Goal: Task Accomplishment & Management: Use online tool/utility

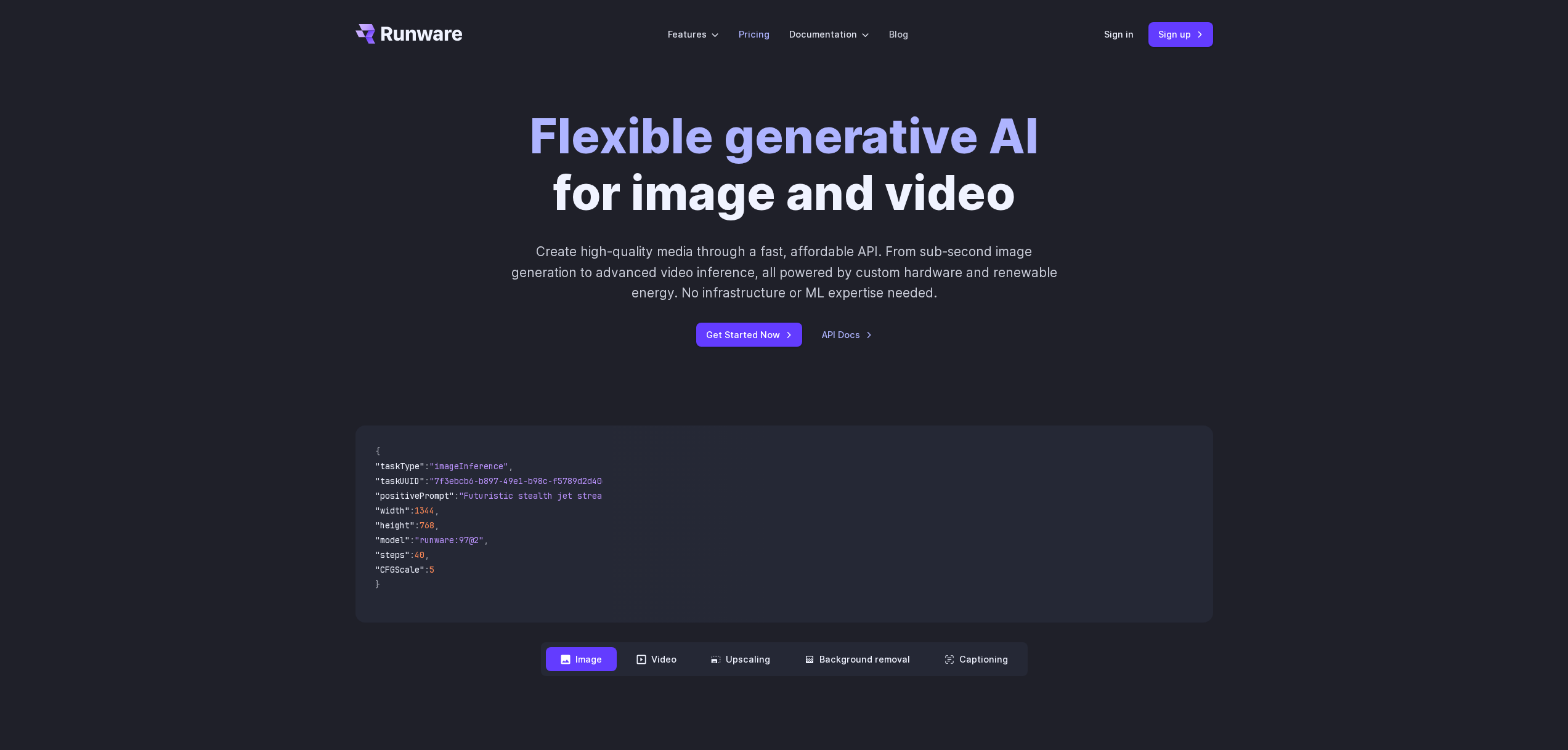
click at [751, 33] on link "Pricing" at bounding box center [754, 34] width 30 height 14
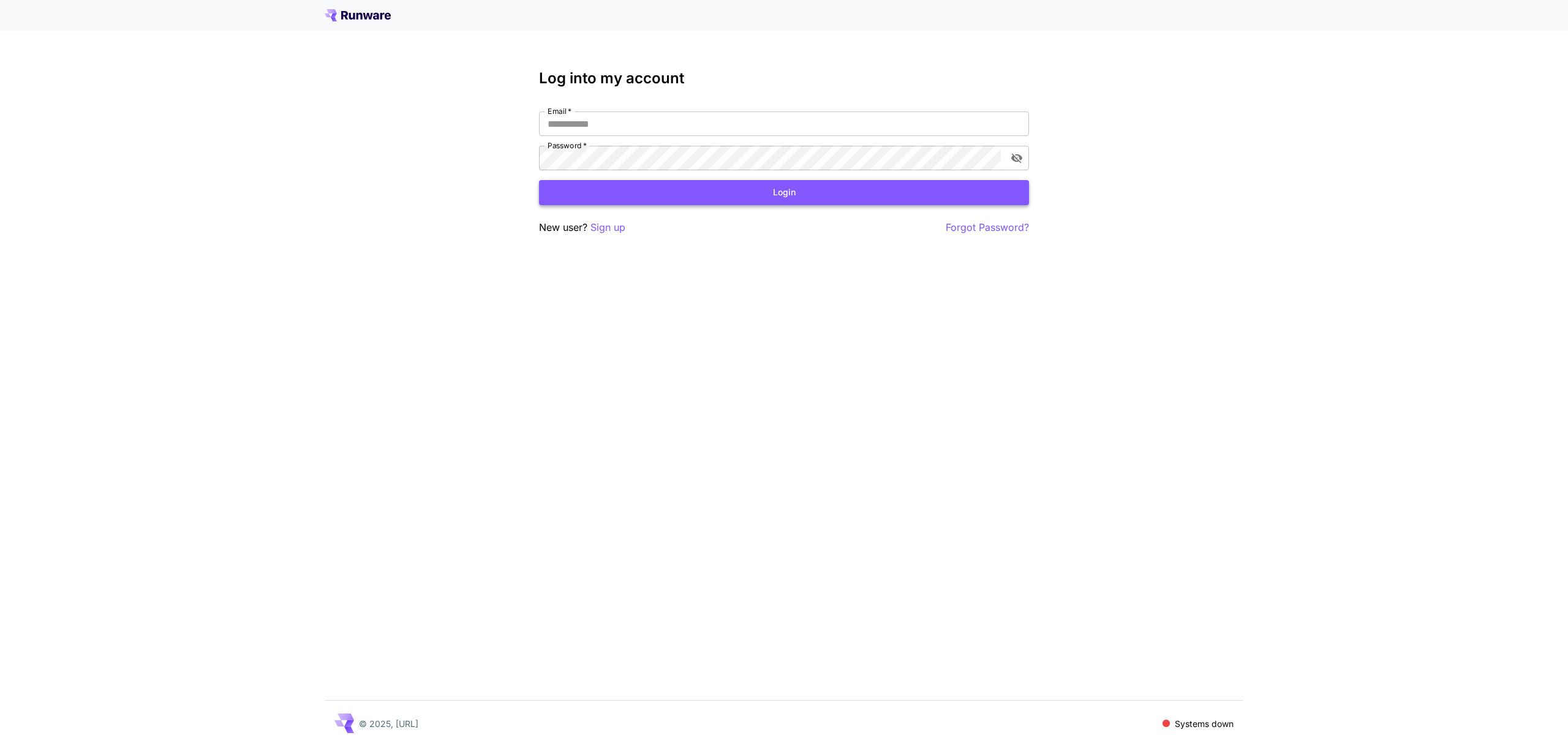
type input "**********"
click at [712, 193] on button "Login" at bounding box center [784, 193] width 490 height 25
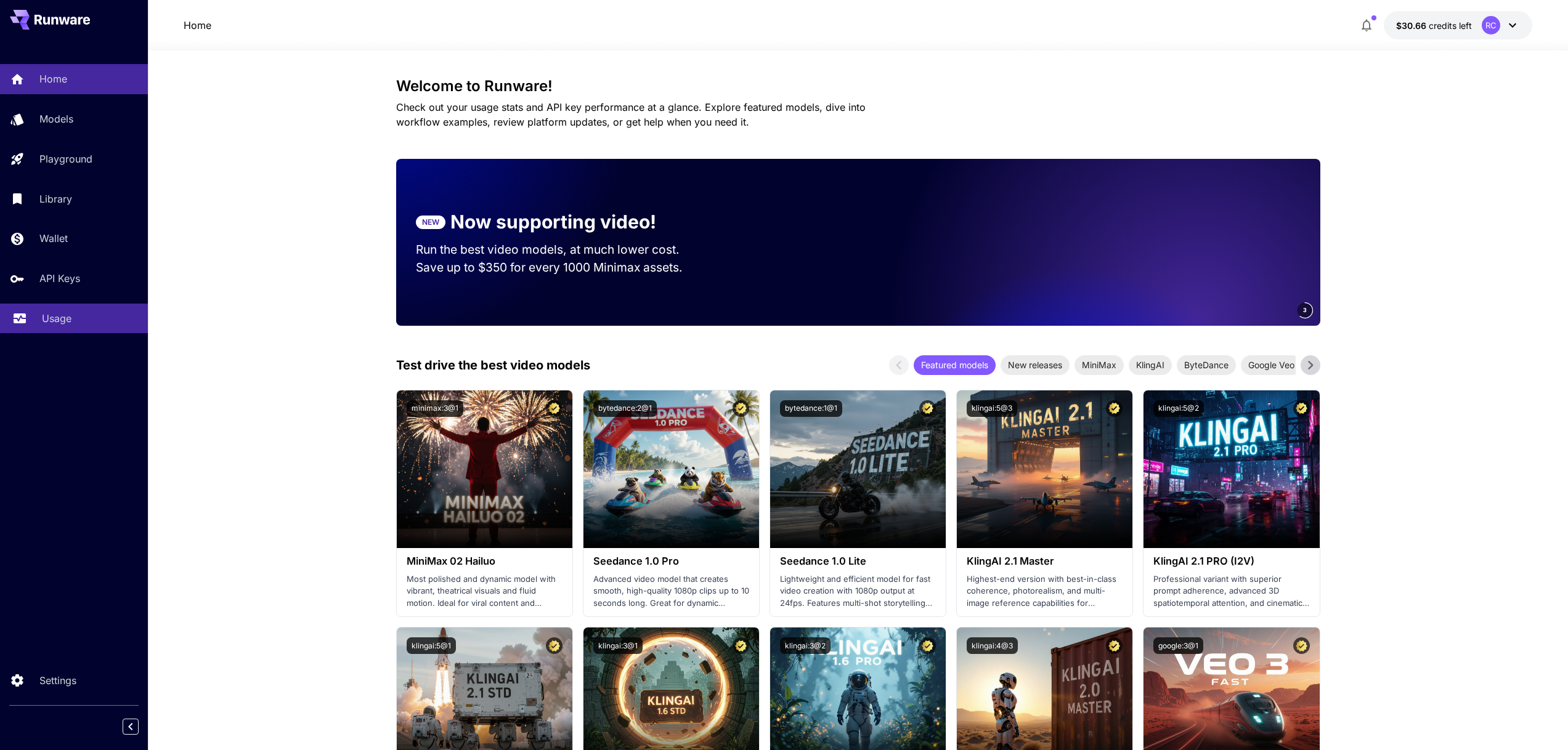
click at [57, 317] on p "Usage" at bounding box center [57, 318] width 30 height 15
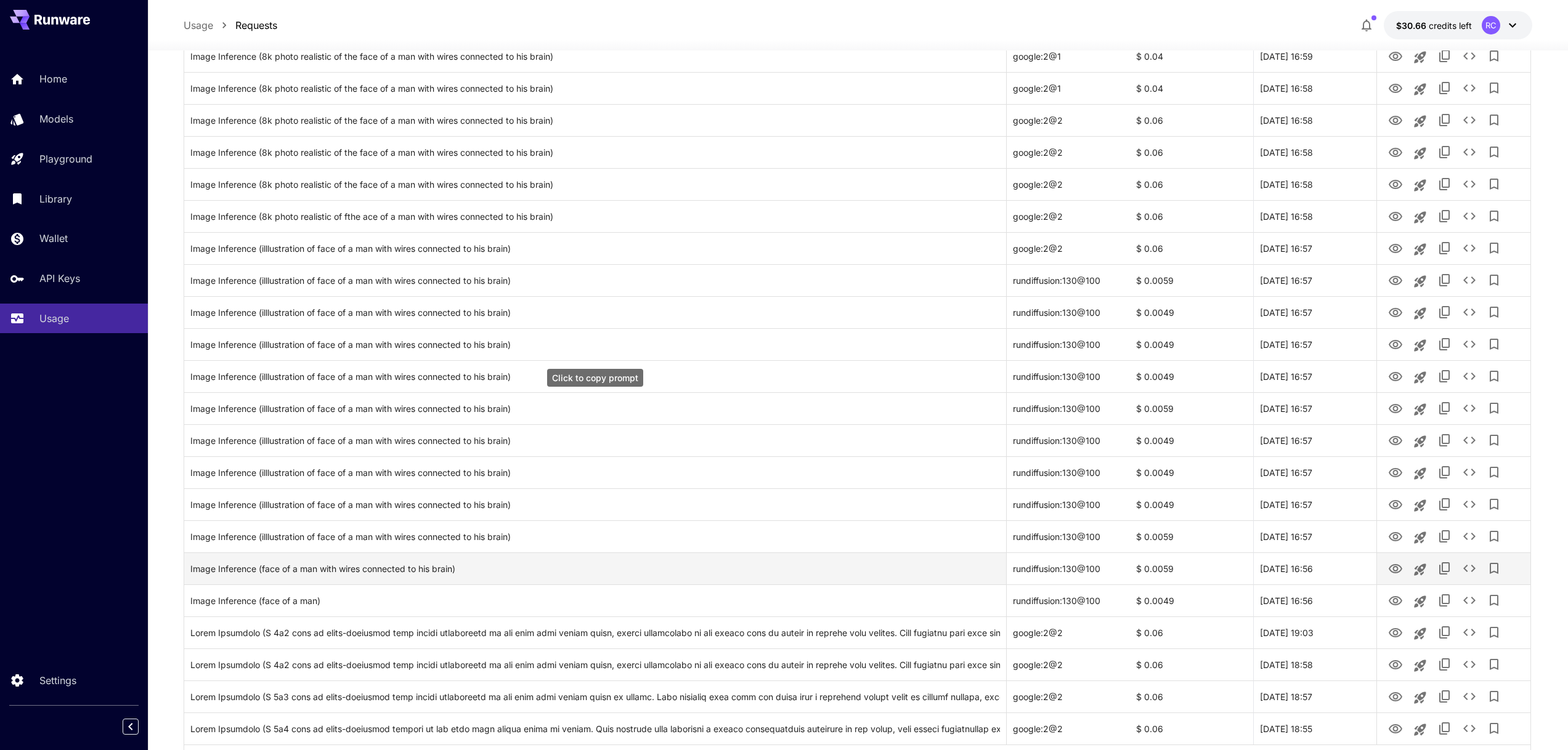
scroll to position [1163, 0]
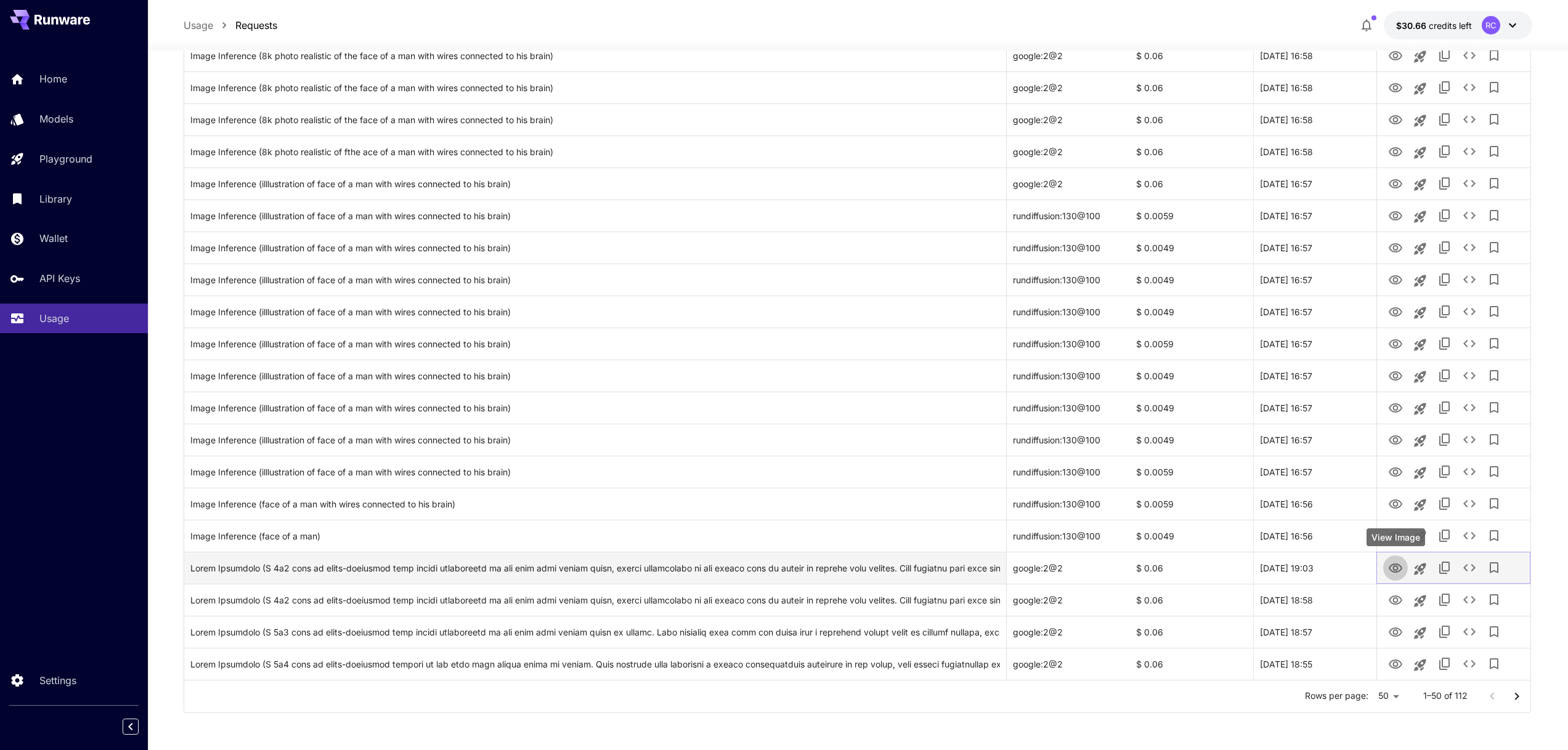
click at [1396, 570] on icon "View Image" at bounding box center [1395, 568] width 15 height 15
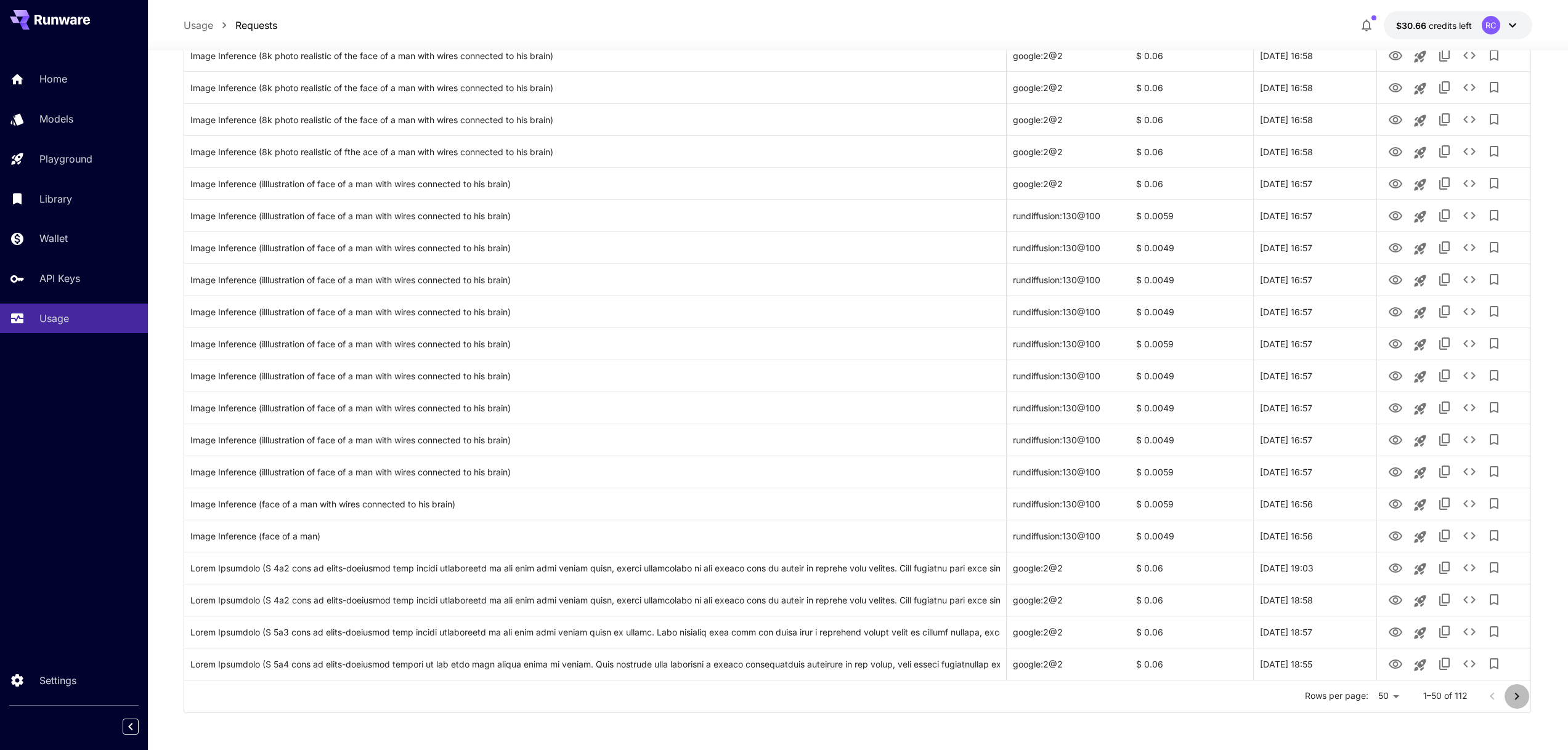
click at [1520, 703] on button "Go to next page" at bounding box center [1516, 696] width 25 height 25
click at [1520, 703] on div at bounding box center [1504, 696] width 49 height 25
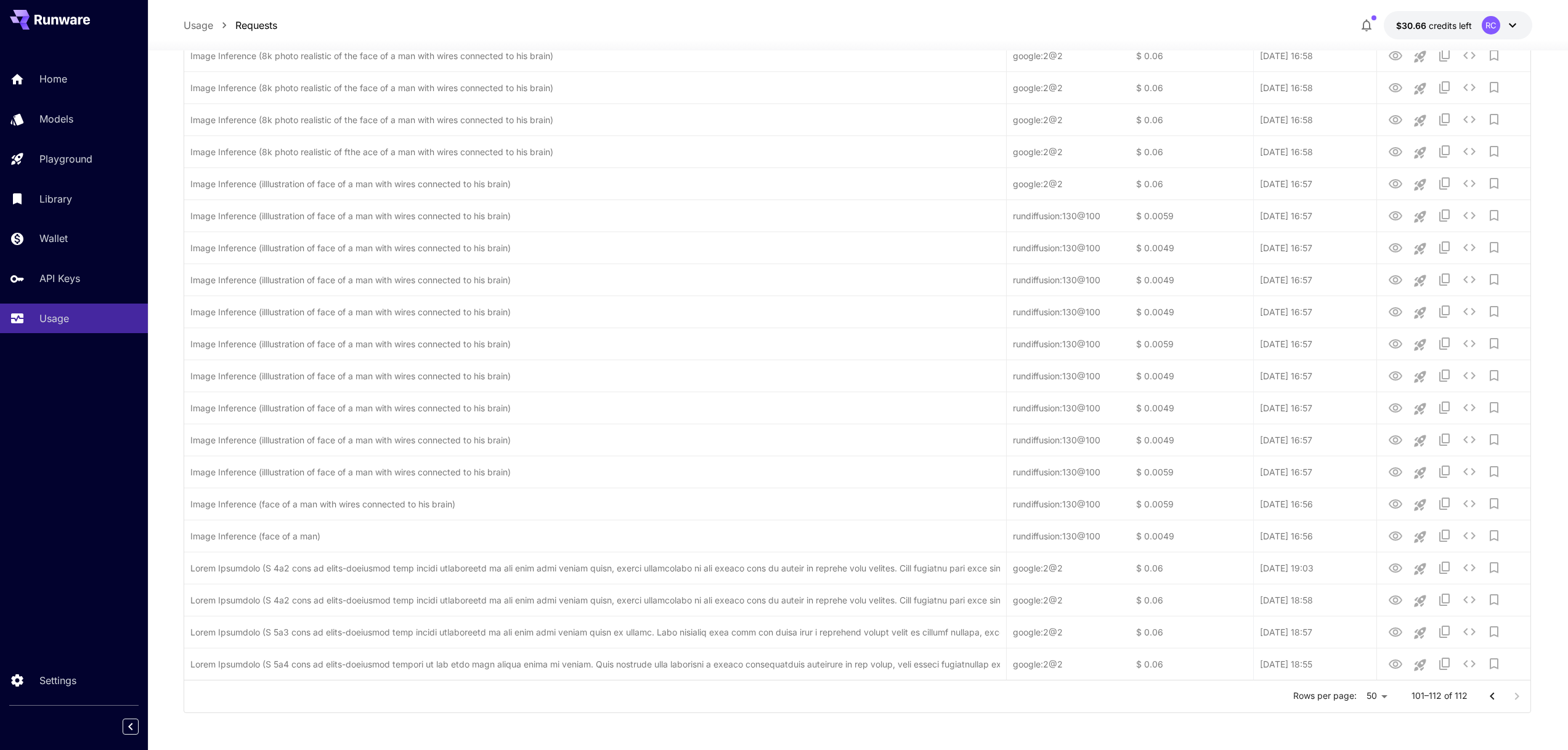
click at [1520, 702] on div at bounding box center [1504, 696] width 49 height 25
click at [1520, 700] on div at bounding box center [1504, 696] width 49 height 25
click at [1513, 695] on div at bounding box center [1504, 696] width 49 height 25
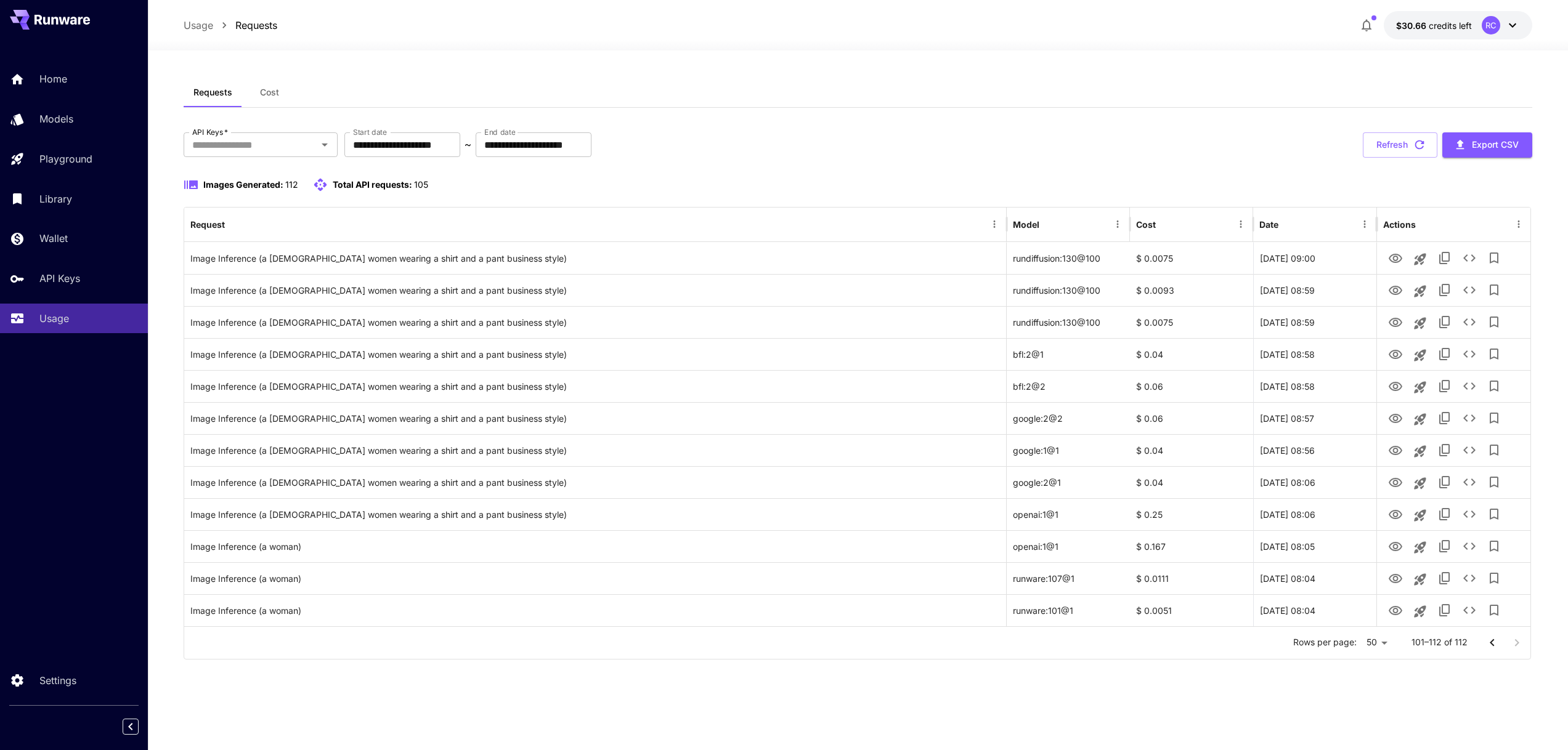
scroll to position [0, 0]
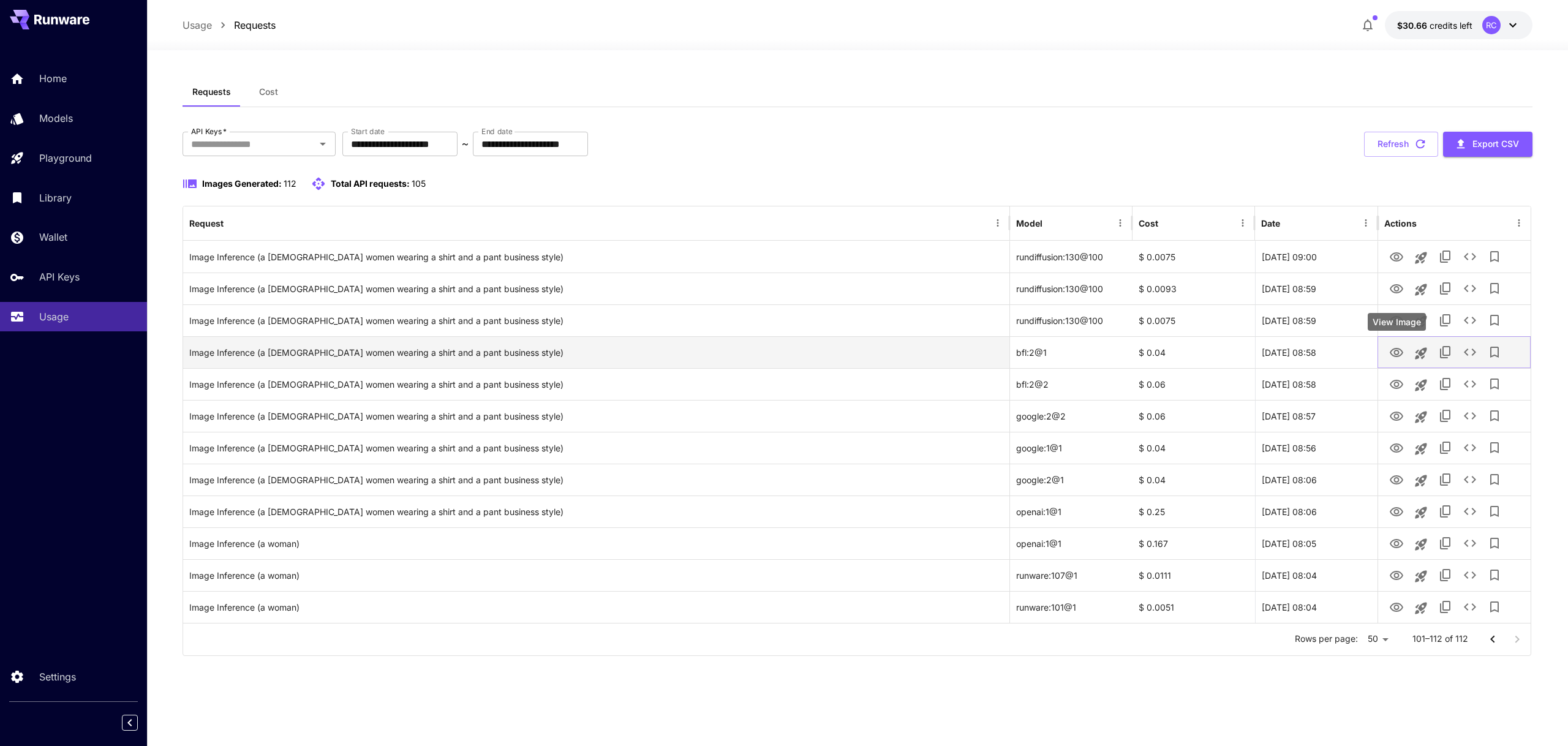
click at [1397, 352] on icon "View Image" at bounding box center [1396, 352] width 15 height 15
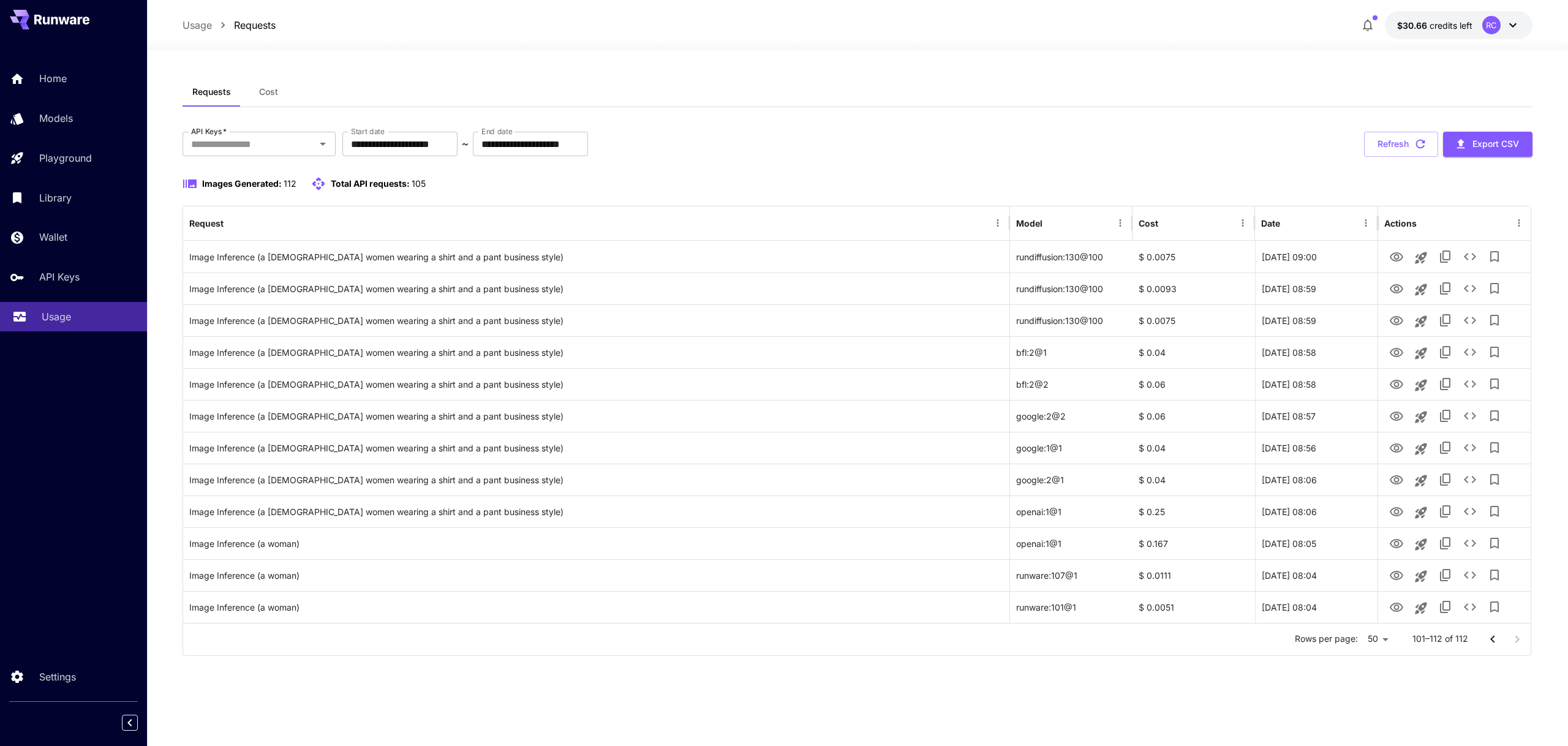
click at [92, 317] on div "Usage" at bounding box center [89, 316] width 96 height 15
click at [78, 274] on p "API Keys" at bounding box center [62, 276] width 40 height 15
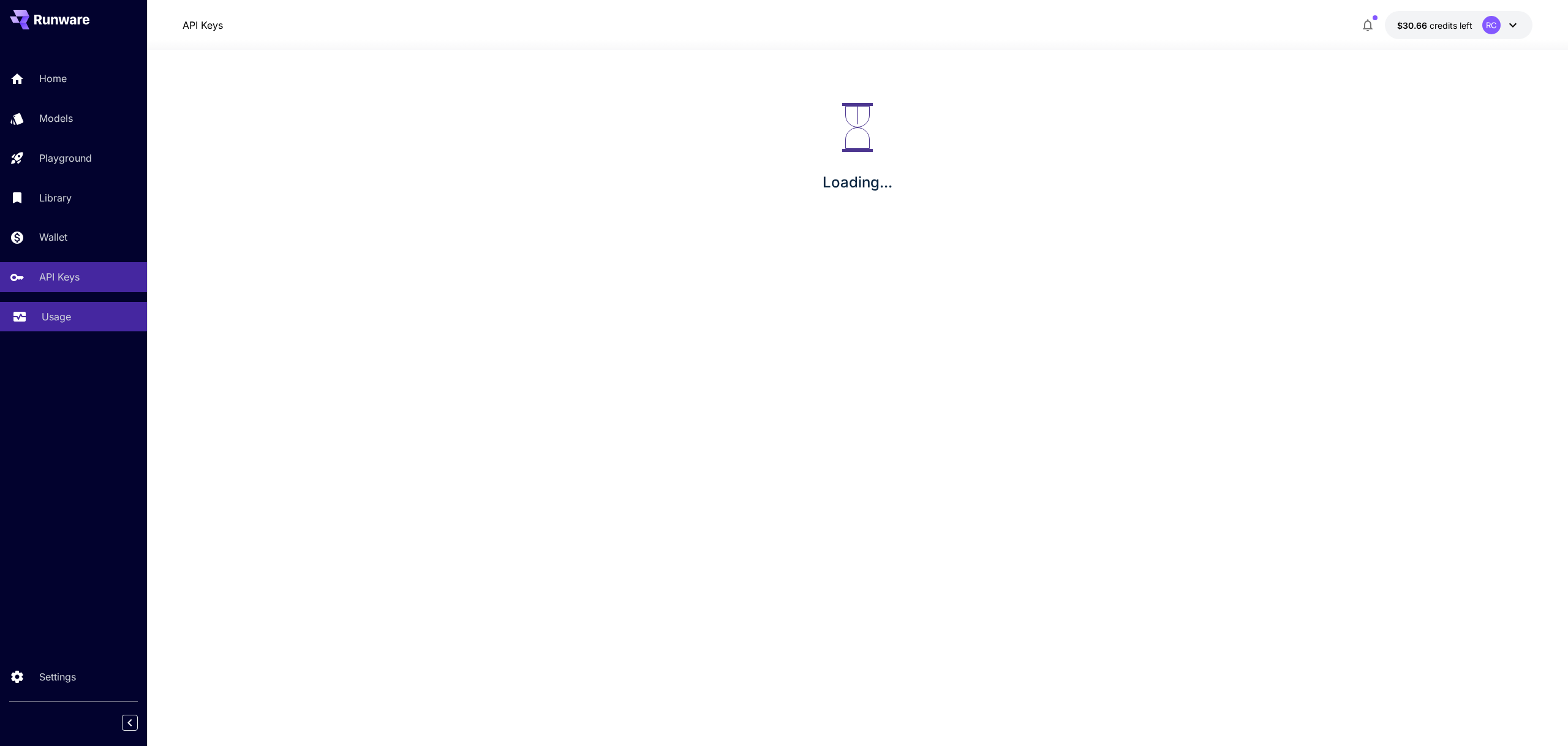
click at [71, 315] on p "Usage" at bounding box center [57, 316] width 30 height 15
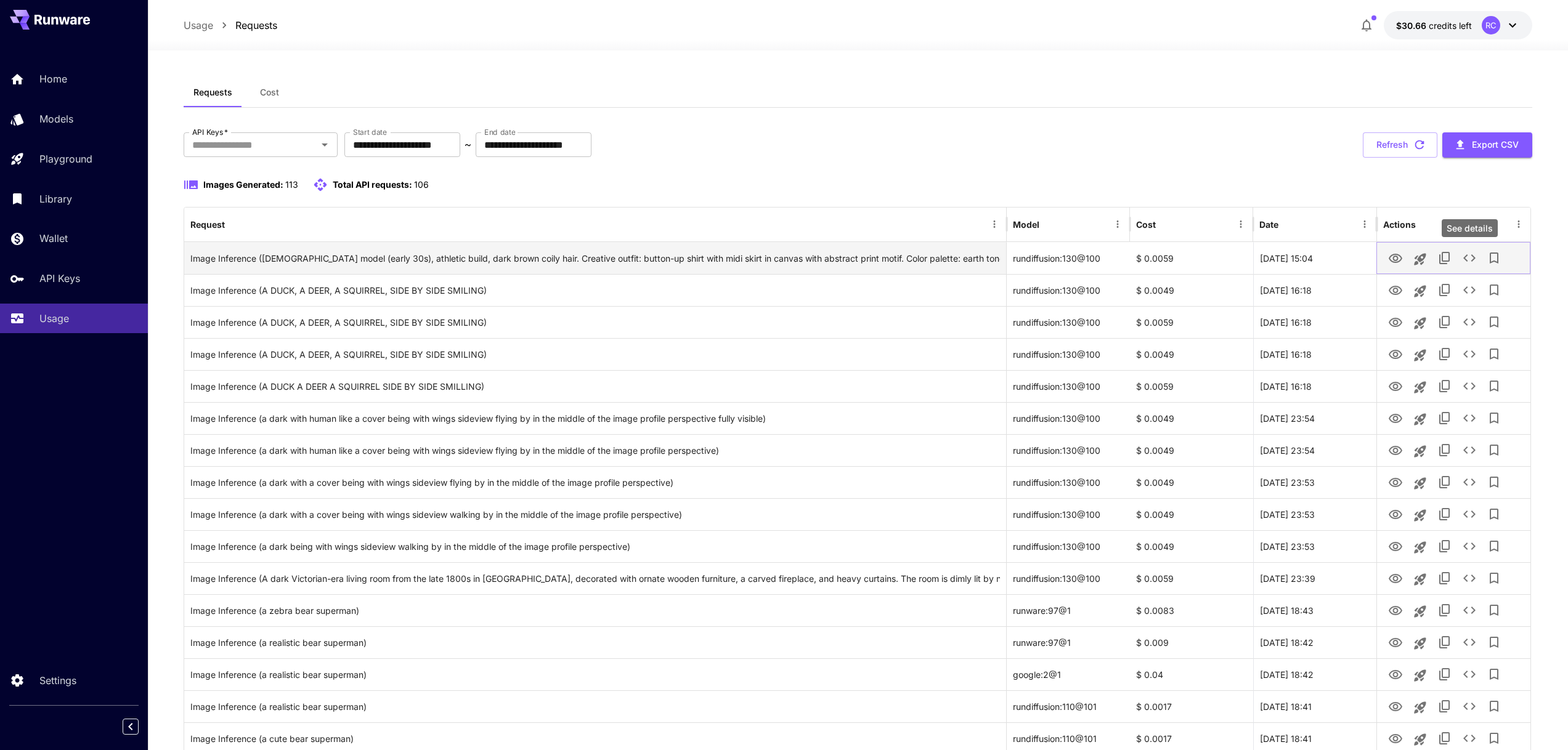
click at [1466, 258] on icon "See details" at bounding box center [1469, 258] width 12 height 7
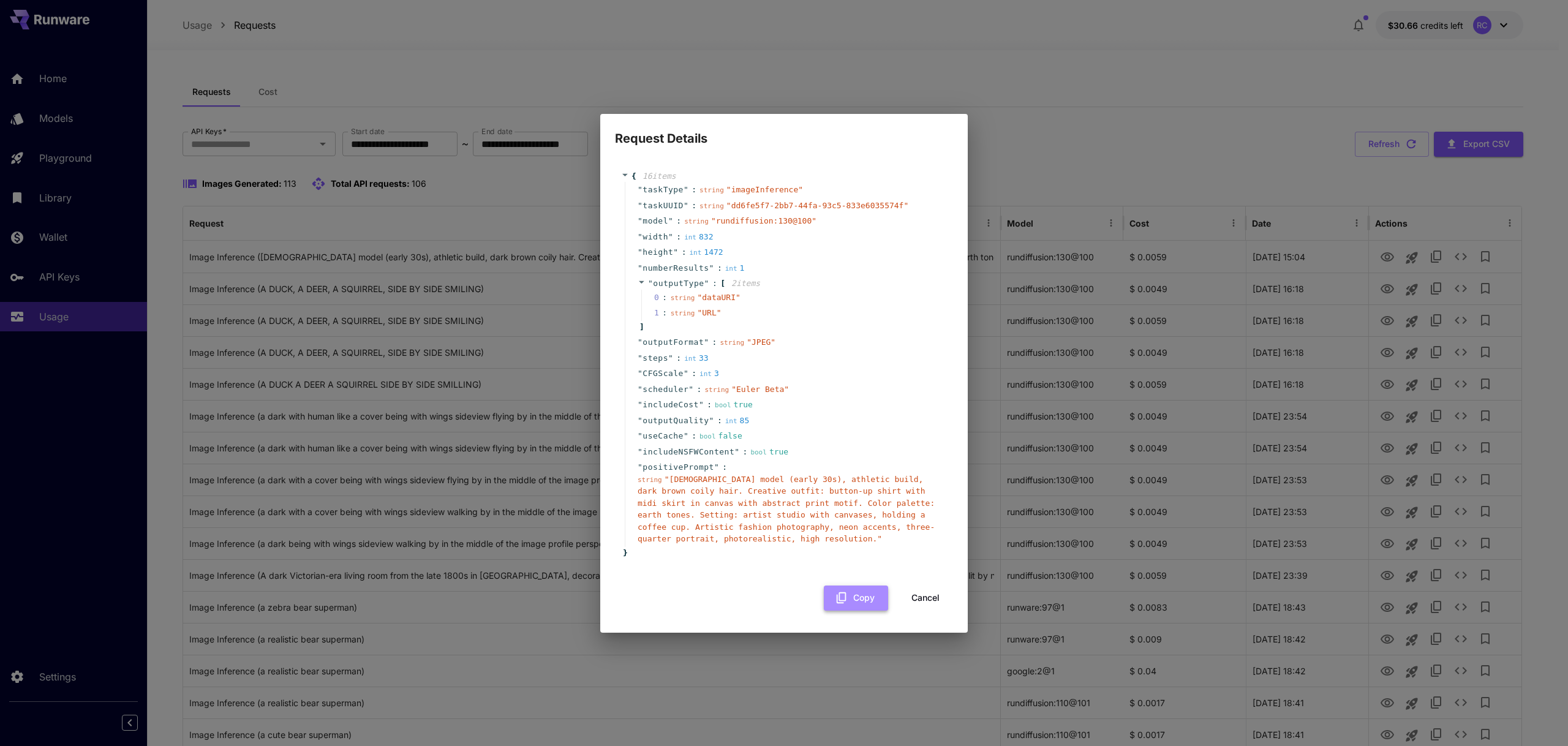
click at [866, 596] on button "Copy" at bounding box center [856, 598] width 64 height 25
click at [538, 51] on div "Request Details { 16 item s " taskType " : string " imageInference " " taskUUID…" at bounding box center [784, 373] width 1568 height 746
click at [315, 38] on div "Request Details { 16 item s " taskType " : string " imageInference " " taskUUID…" at bounding box center [784, 373] width 1568 height 746
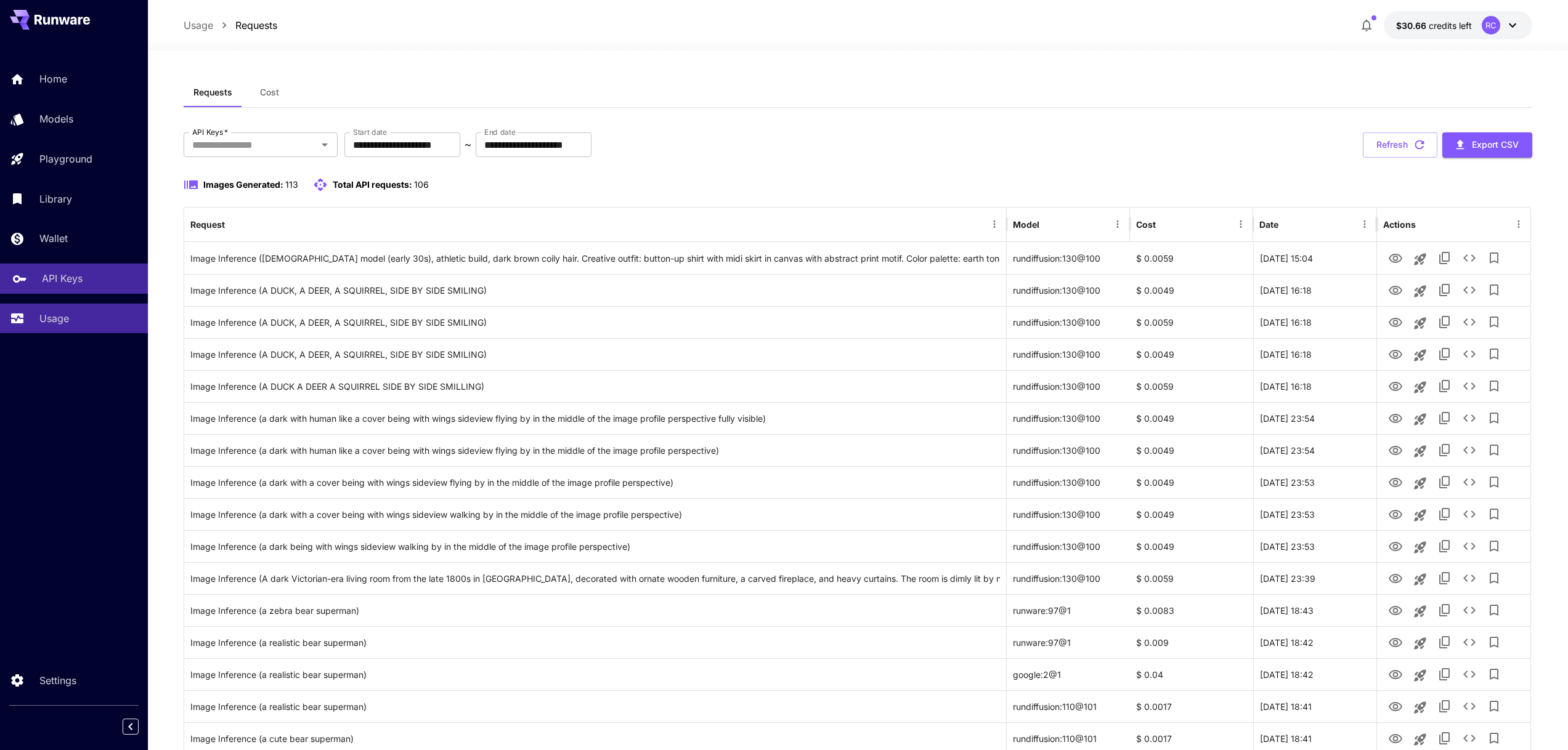
click at [94, 281] on div "API Keys" at bounding box center [90, 278] width 96 height 15
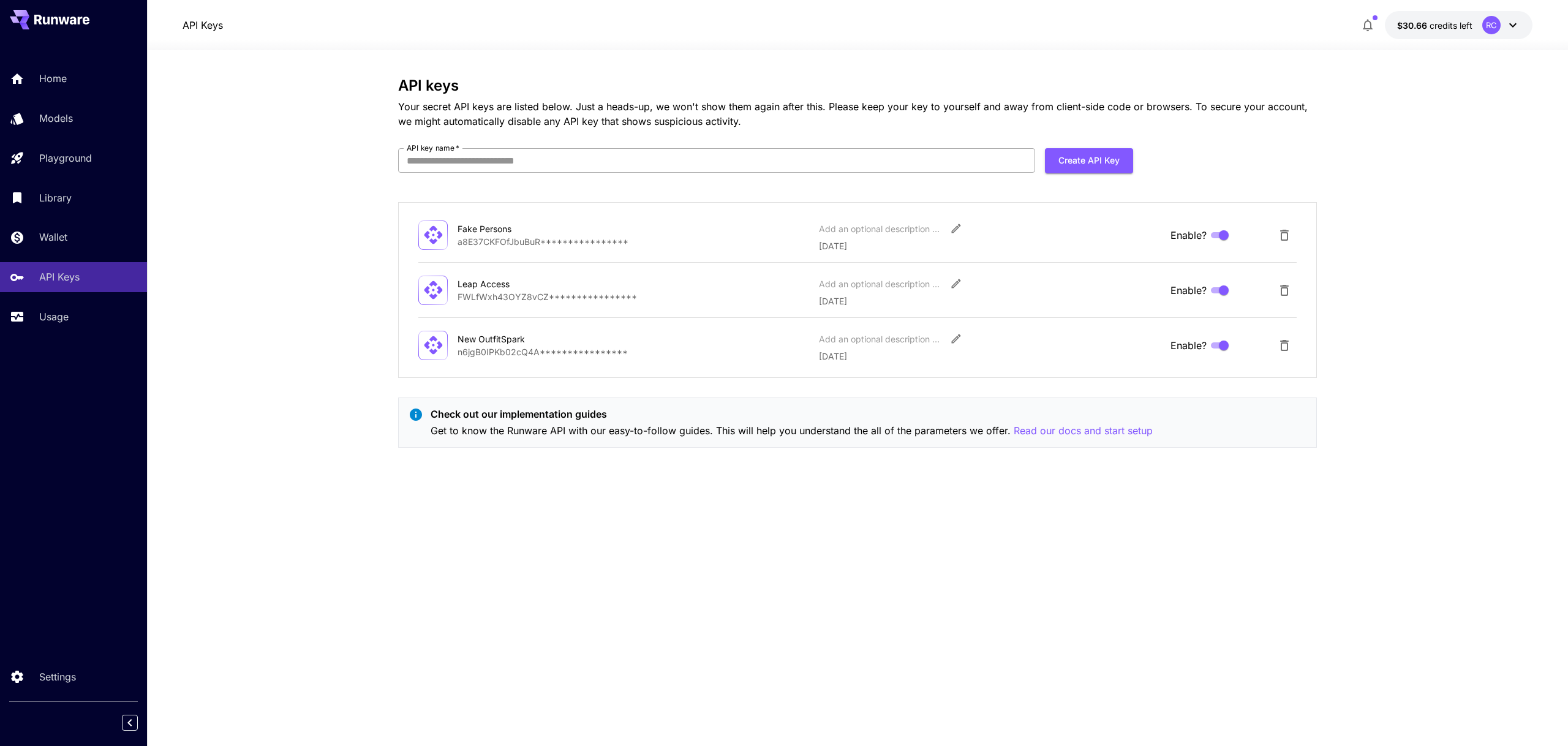
drag, startPoint x: 1128, startPoint y: 161, endPoint x: 820, endPoint y: 161, distance: 308.0
click at [822, 160] on form "API key name   * API key name   * Create API Key" at bounding box center [766, 165] width 735 height 34
click at [819, 163] on input "API key name   *" at bounding box center [717, 161] width 637 height 25
type input "******"
click at [1092, 152] on button "Create API Key" at bounding box center [1090, 161] width 89 height 25
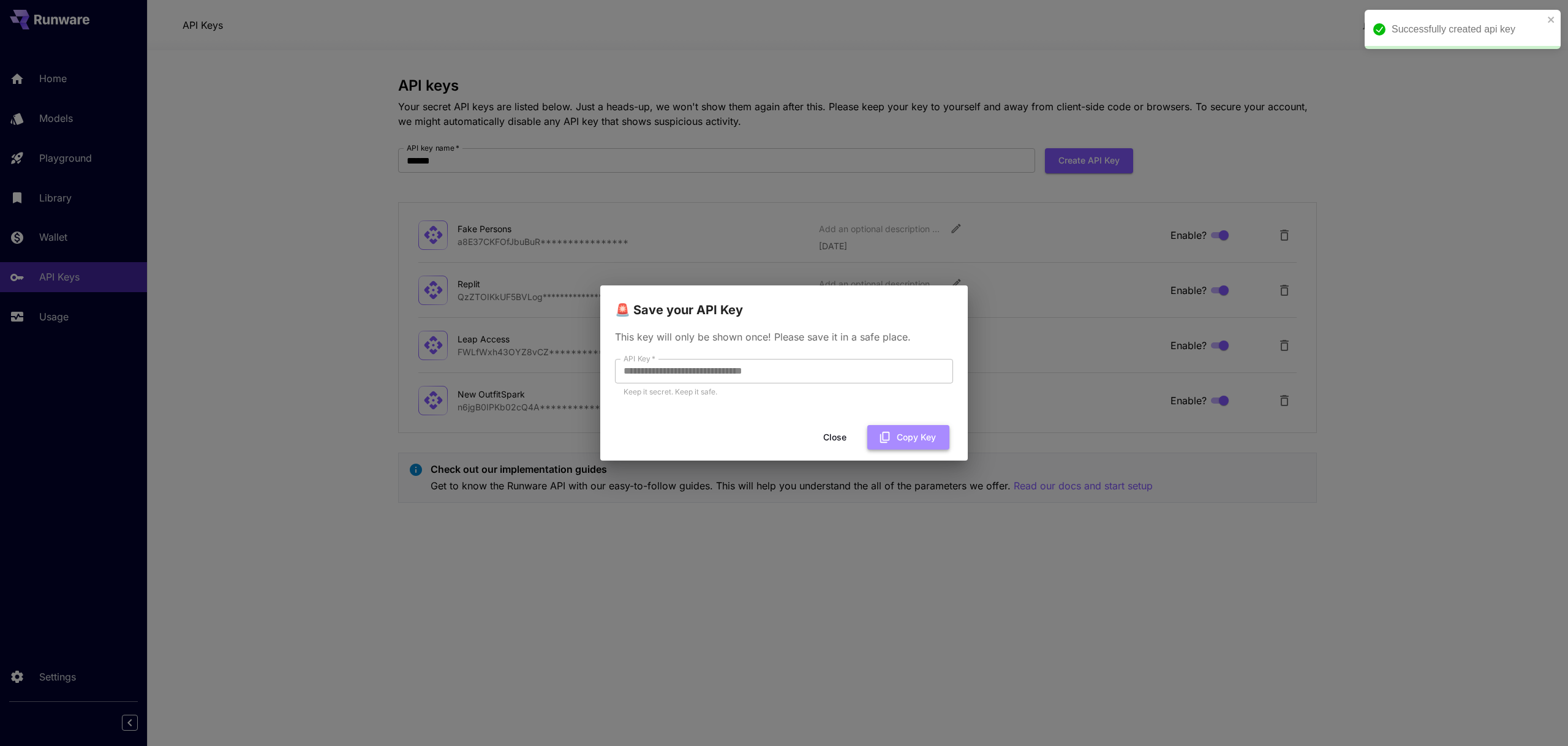
click at [906, 435] on button "Copy Key" at bounding box center [909, 437] width 82 height 25
click at [55, 150] on div "**********" at bounding box center [784, 373] width 1568 height 746
click at [68, 161] on div "**********" at bounding box center [784, 373] width 1568 height 746
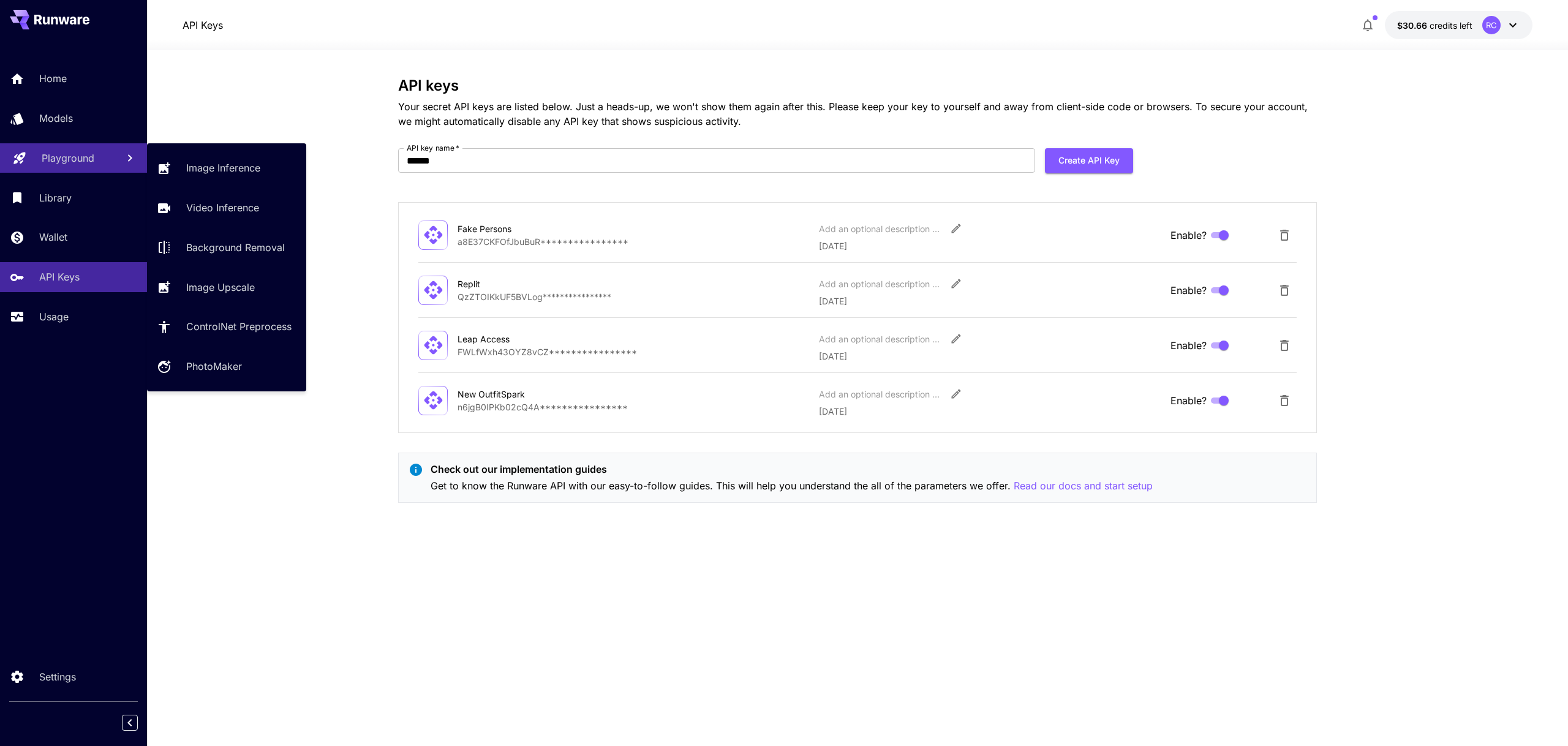
click at [51, 161] on p "Playground" at bounding box center [68, 158] width 53 height 15
click at [147, 114] on section "**********" at bounding box center [857, 398] width 1421 height 696
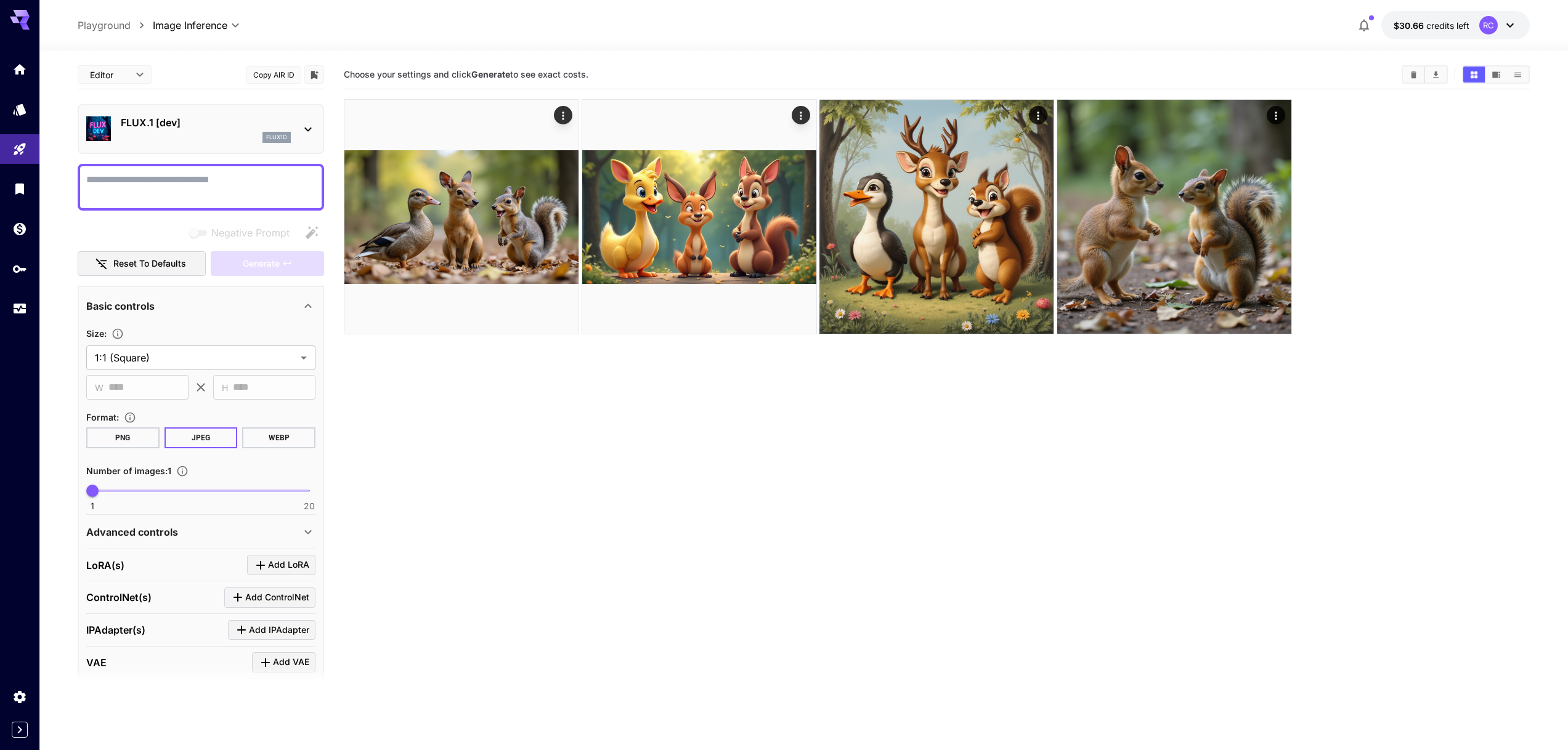
click at [180, 172] on textarea "Negative Prompt" at bounding box center [200, 187] width 229 height 30
drag, startPoint x: 182, startPoint y: 181, endPoint x: 169, endPoint y: 182, distance: 13.0
click at [181, 182] on textarea "Negative Prompt" at bounding box center [200, 187] width 229 height 30
click at [22, 112] on icon "Models" at bounding box center [20, 105] width 15 height 15
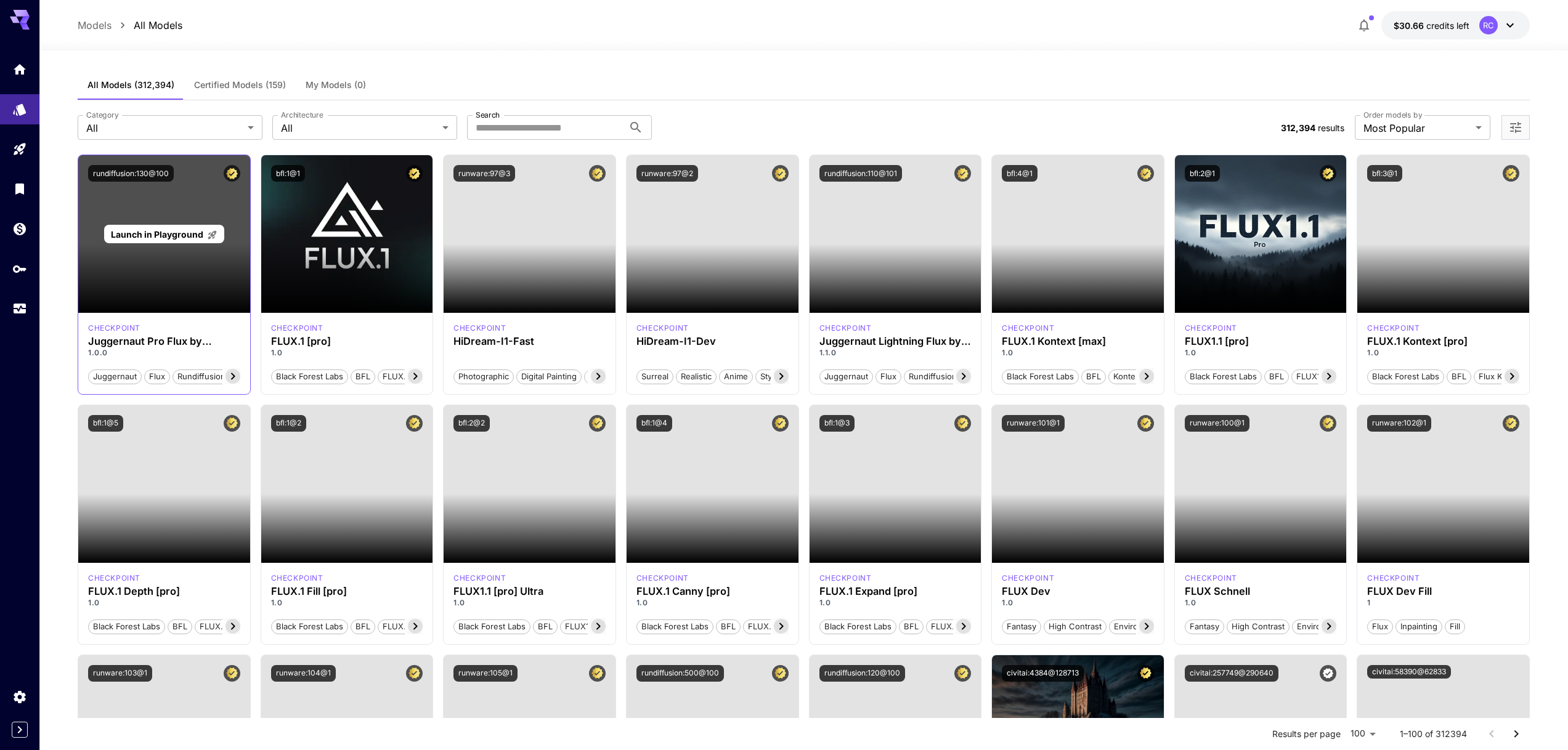
click at [172, 234] on span "Launch in Playground" at bounding box center [157, 233] width 92 height 10
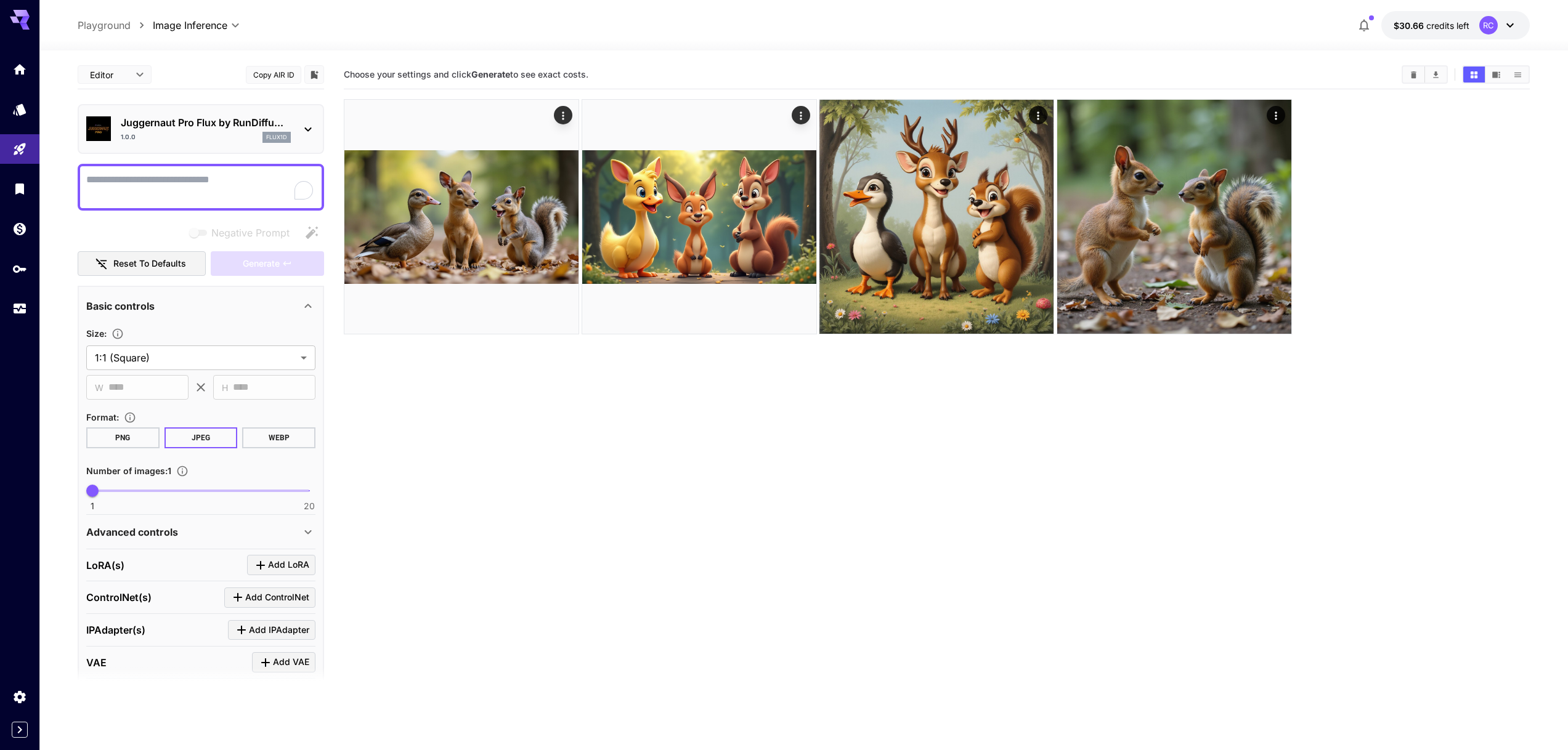
click at [180, 182] on textarea "Negative Prompt" at bounding box center [200, 187] width 229 height 30
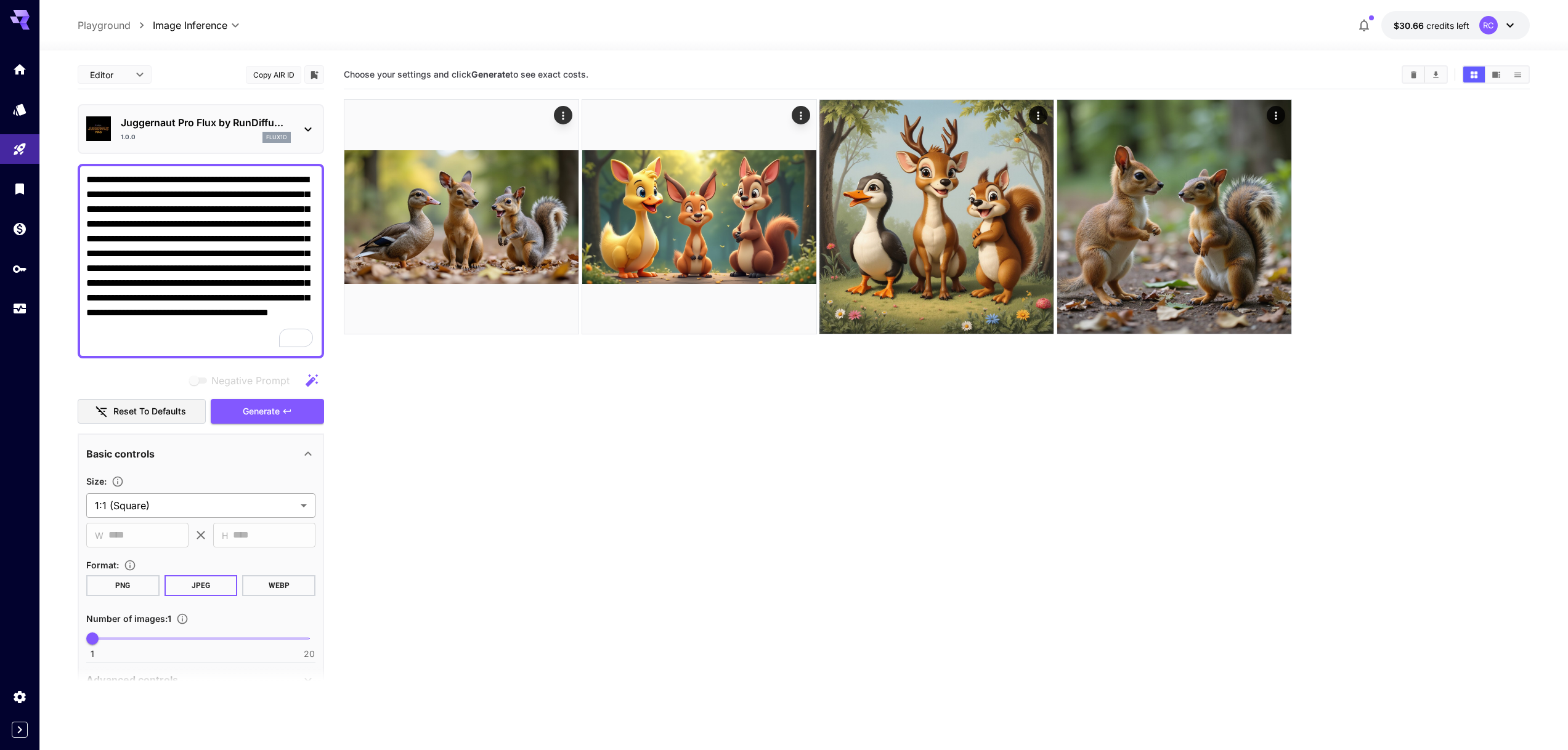
type textarea "**********"
click at [153, 505] on body "**********" at bounding box center [784, 423] width 1568 height 847
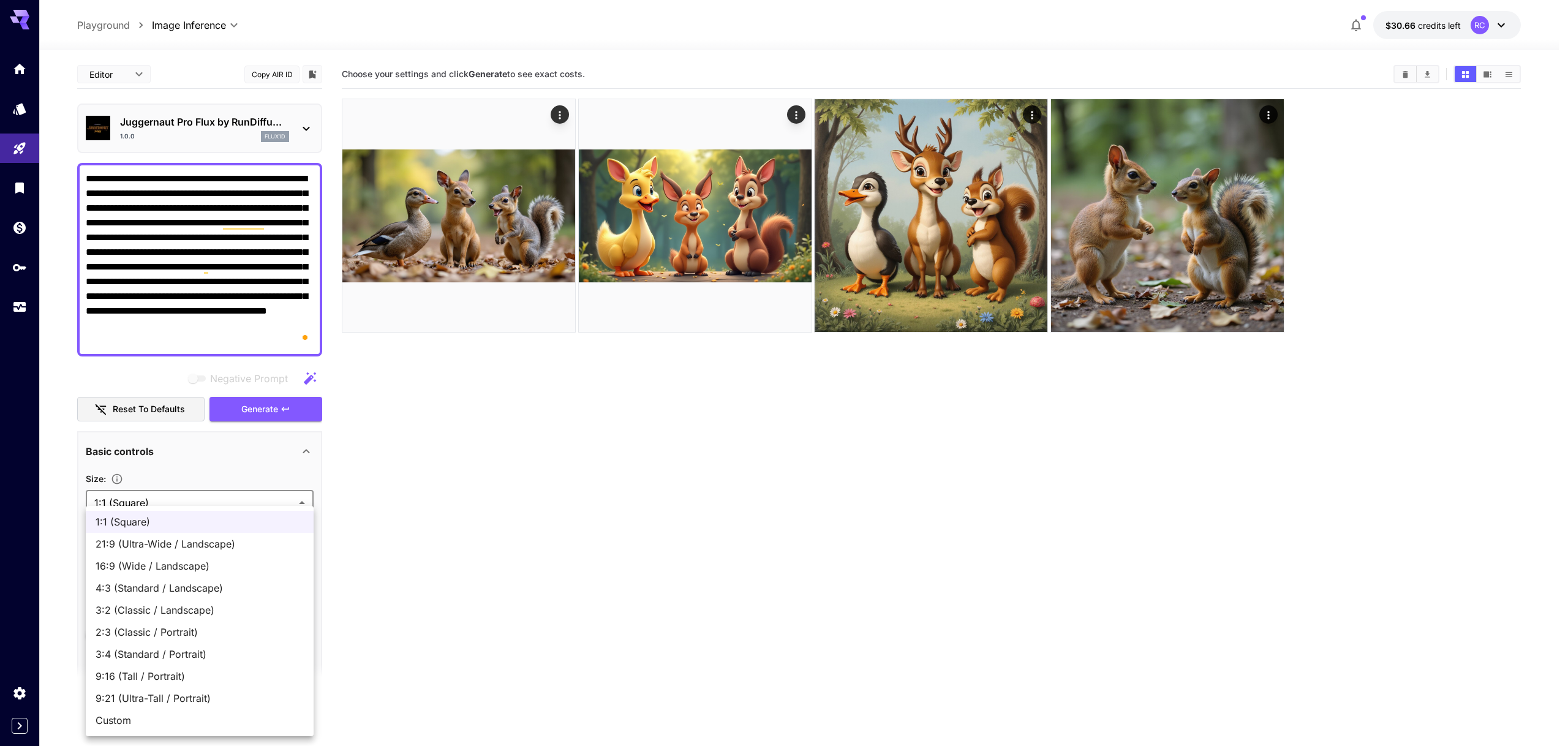
click at [147, 671] on span "9:16 (Tall / Portrait)" at bounding box center [200, 675] width 208 height 15
type input "**********"
type input "***"
type input "****"
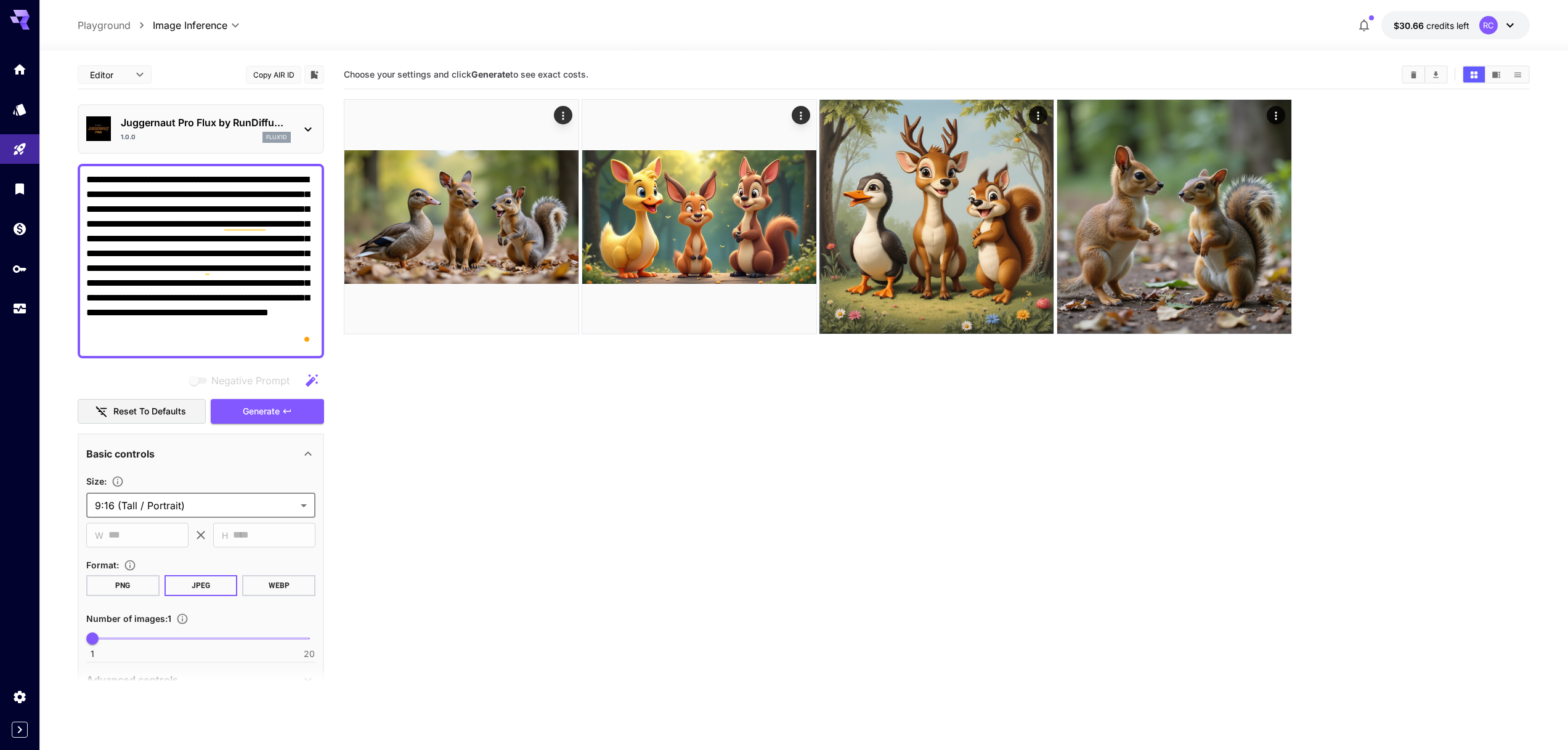
click at [171, 506] on body "**********" at bounding box center [784, 423] width 1568 height 847
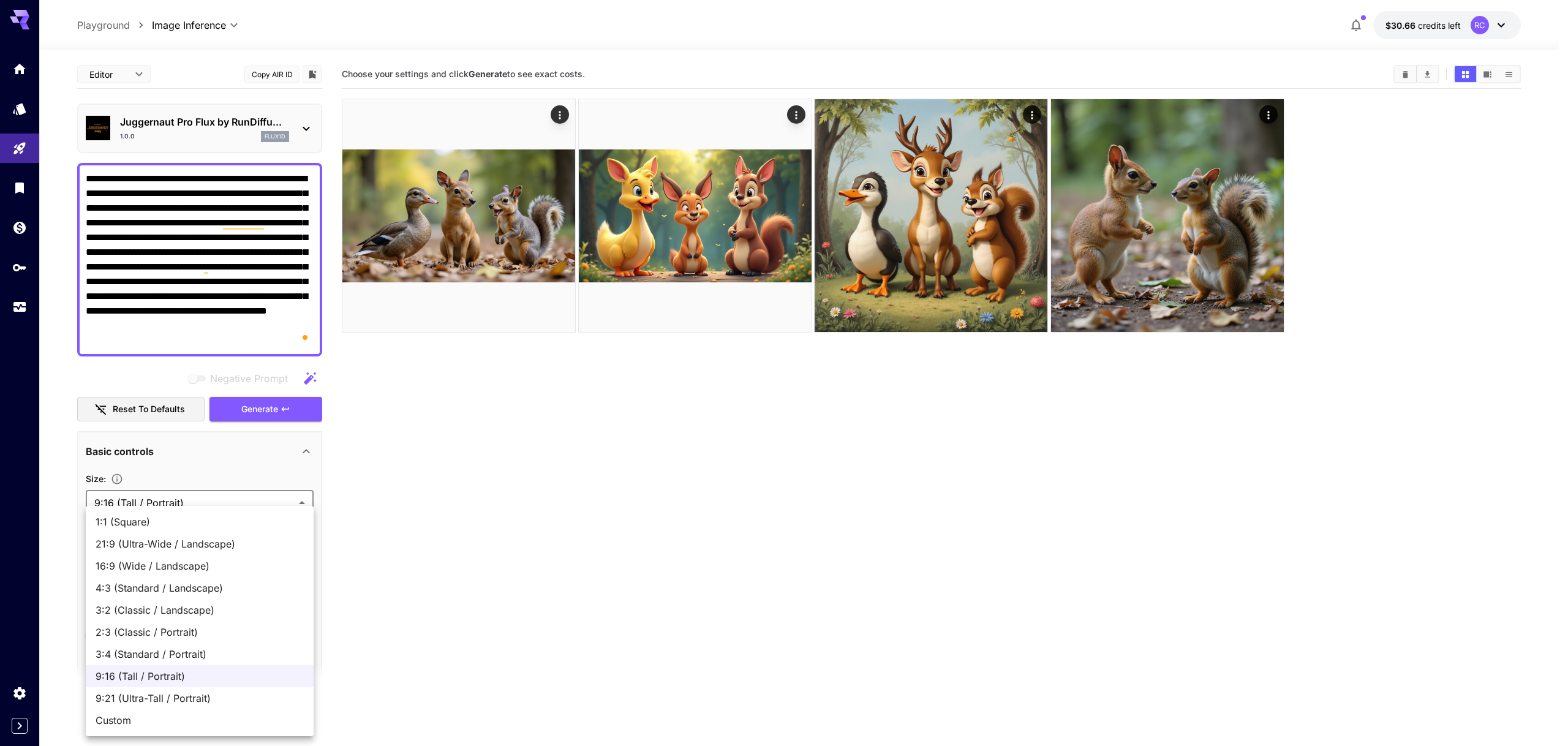
click at [144, 655] on span "3:4 (Standard / Portrait)" at bounding box center [200, 654] width 208 height 15
type input "**********"
type input "***"
type input "****"
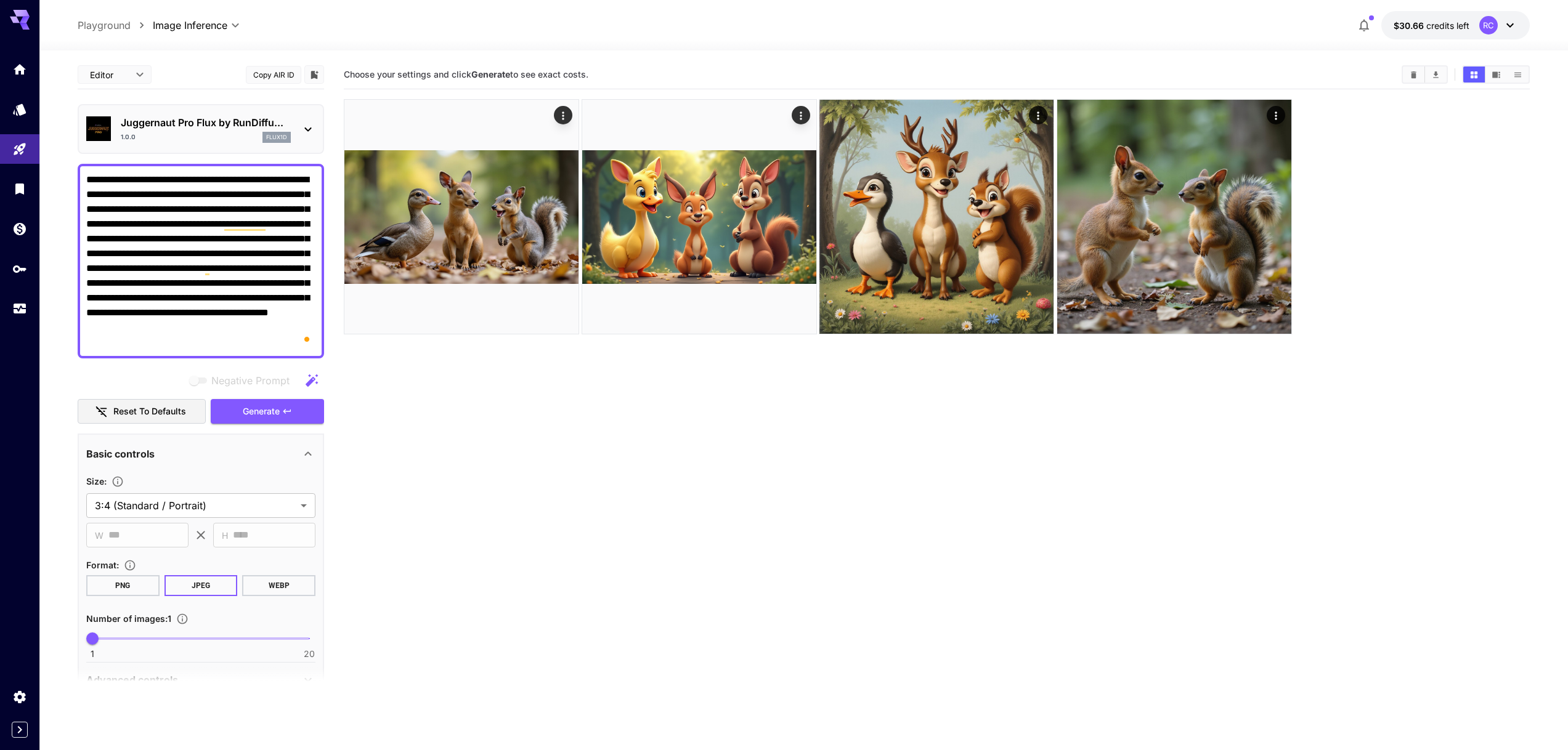
click at [255, 396] on div "Negative Prompt Reset to defaults Generate" at bounding box center [201, 396] width 247 height 56
click at [259, 418] on span "Generate" at bounding box center [261, 411] width 37 height 16
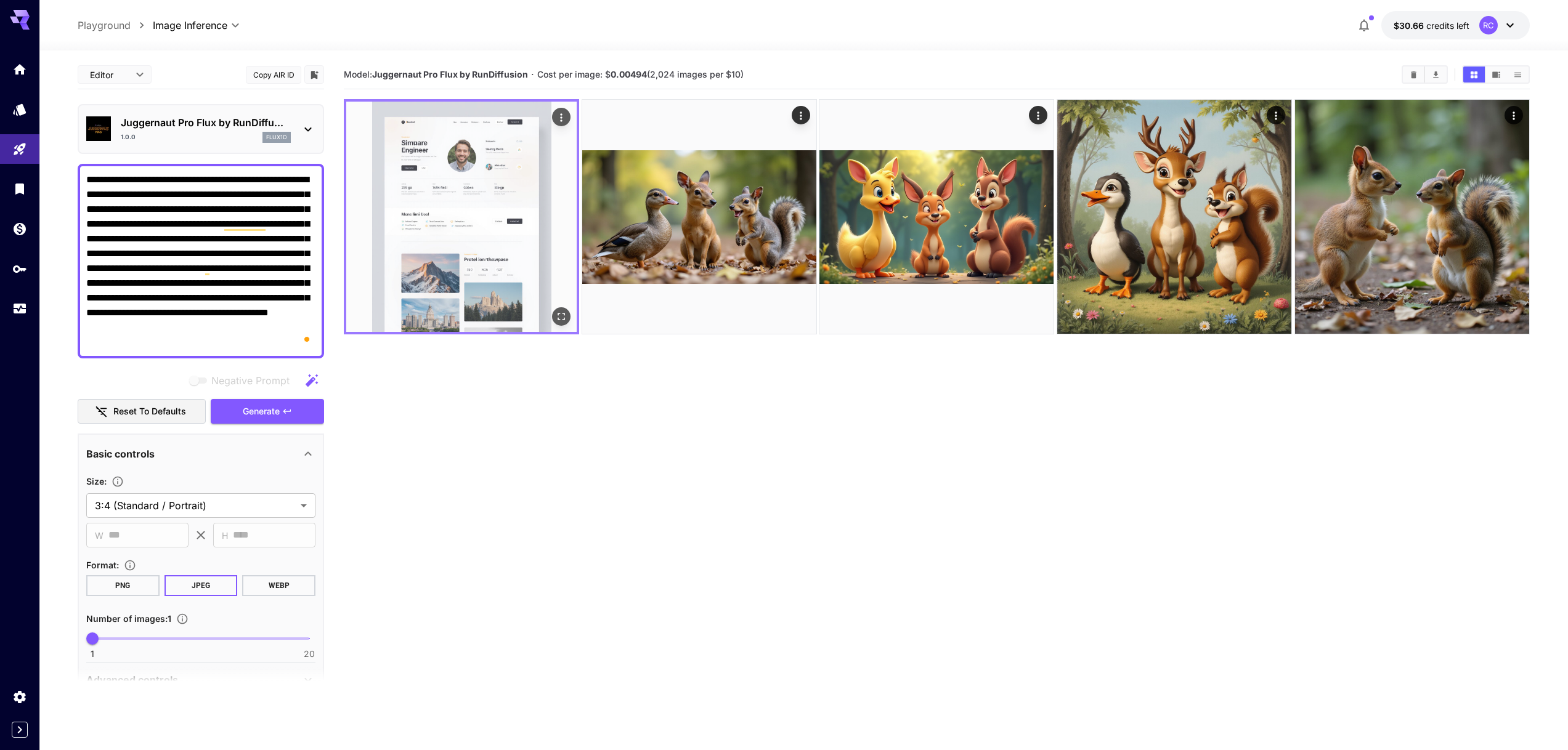
click at [494, 268] on img at bounding box center [461, 216] width 230 height 230
click at [564, 311] on icon "Open in fullscreen" at bounding box center [561, 317] width 12 height 12
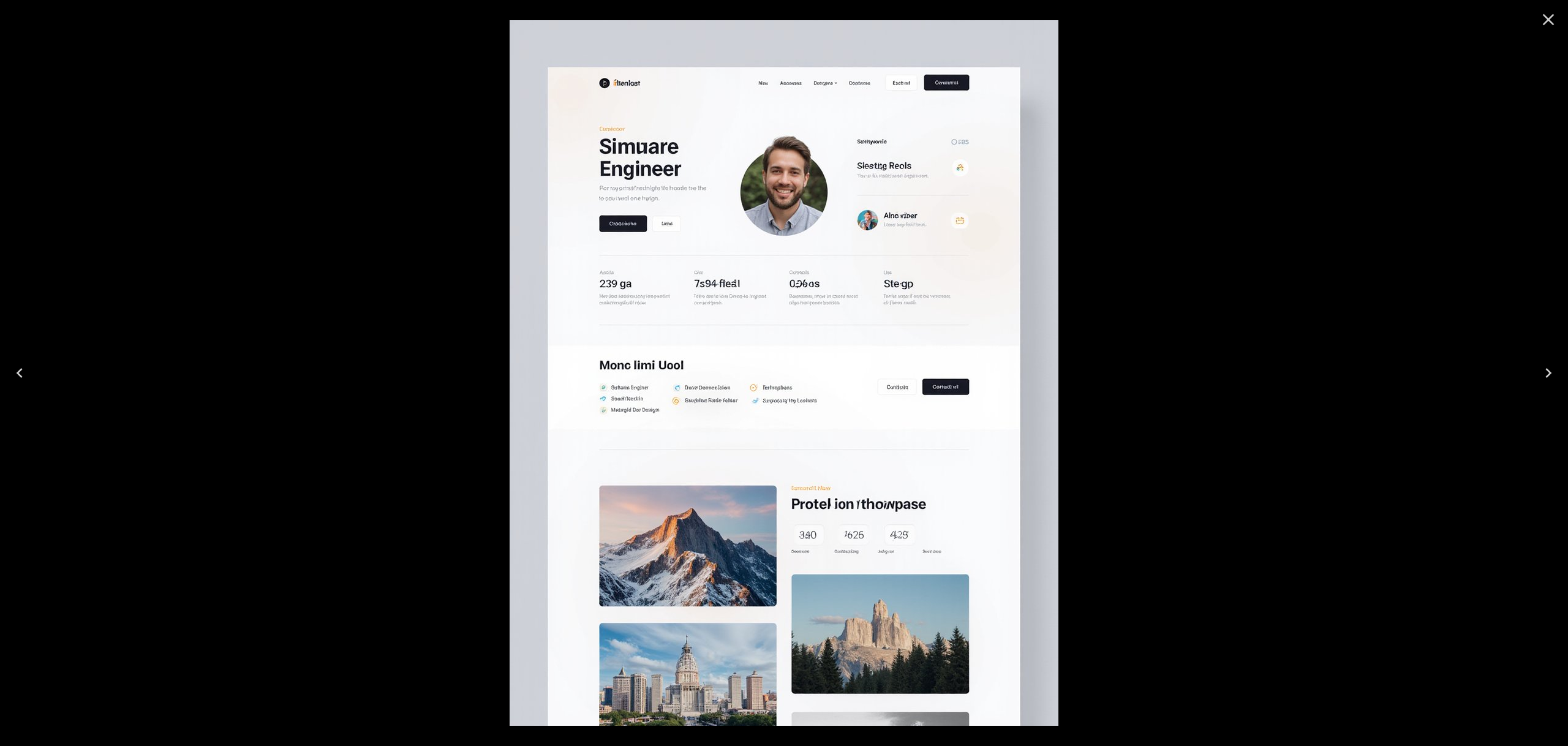
click at [1239, 374] on div at bounding box center [784, 373] width 1568 height 746
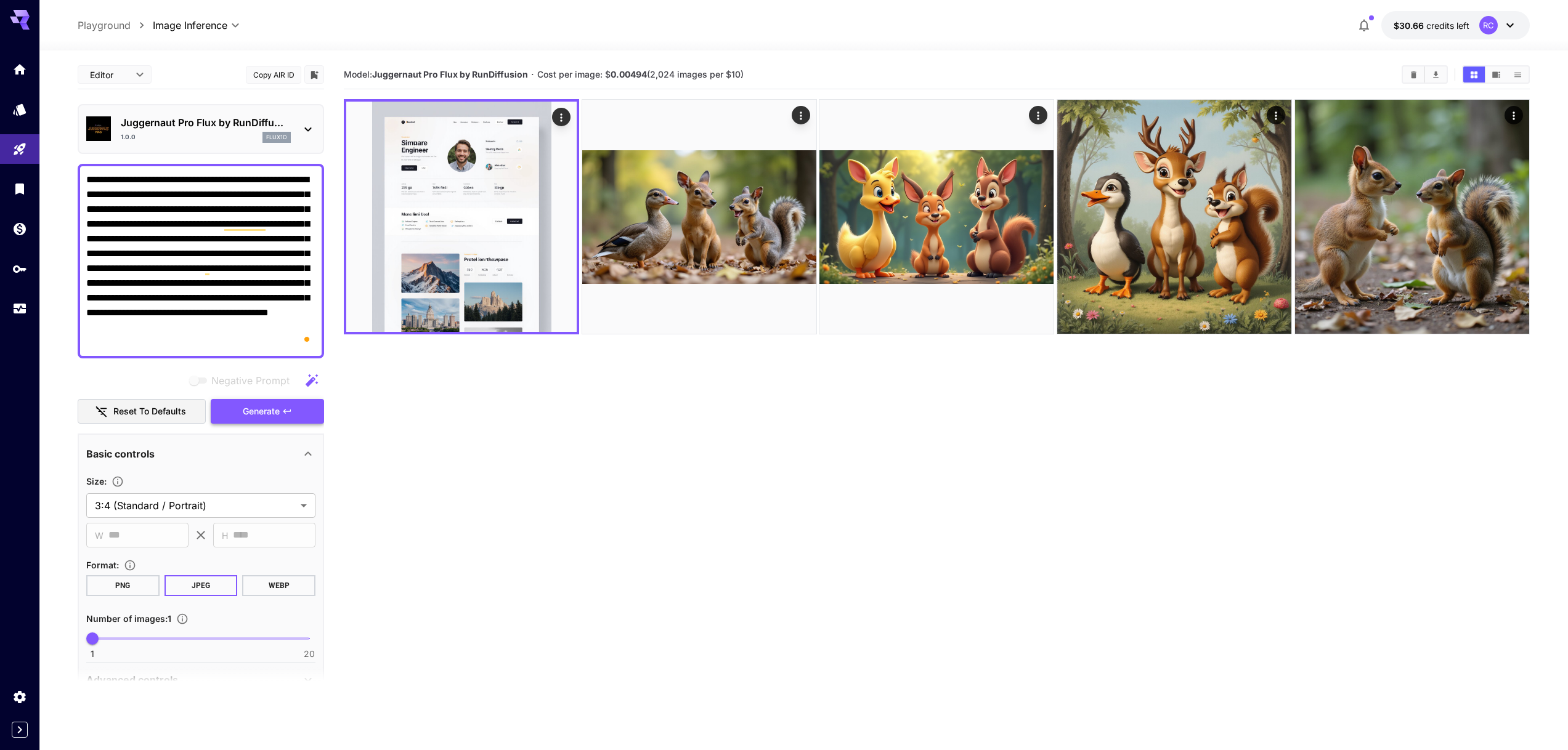
click at [269, 410] on span "Generate" at bounding box center [261, 411] width 37 height 16
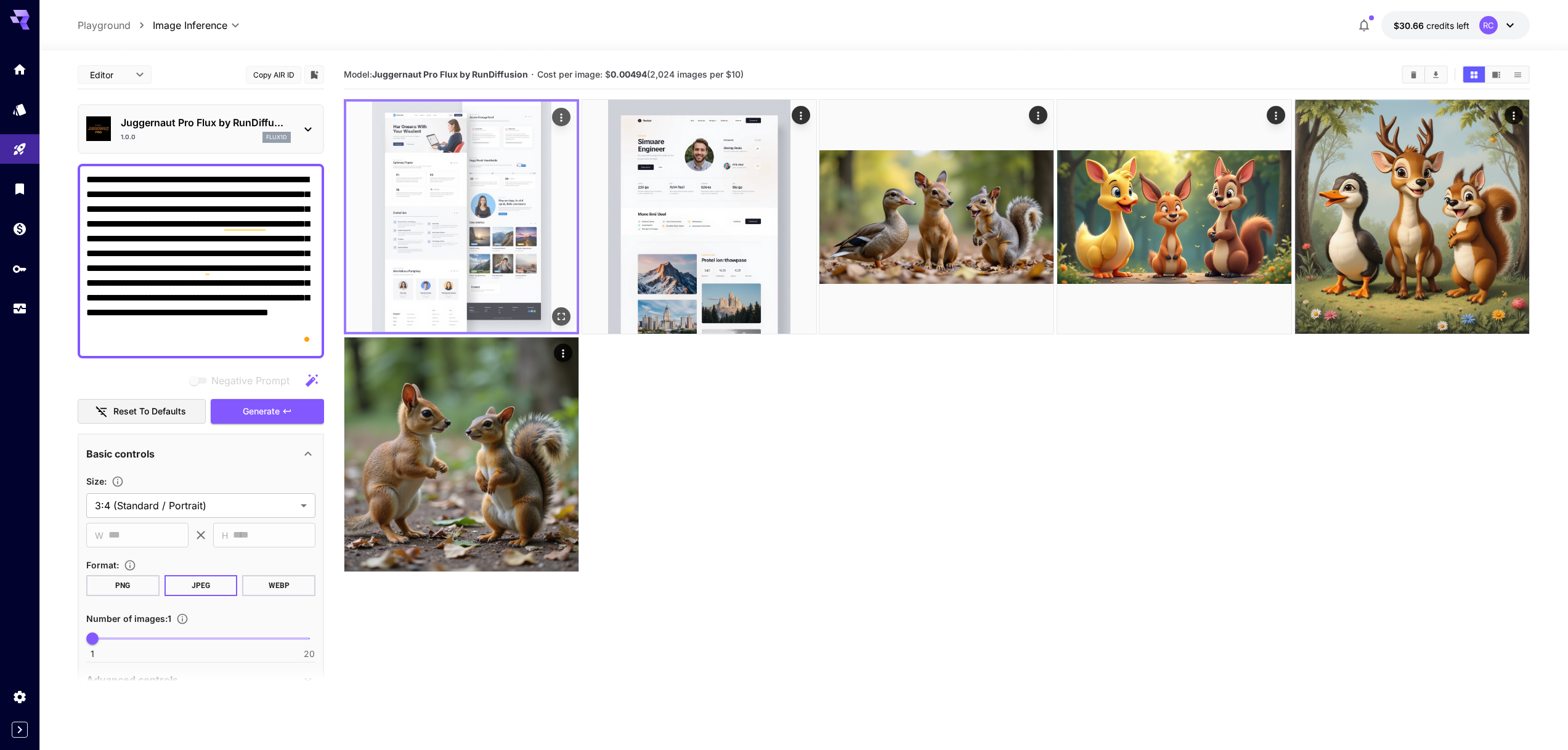
click at [433, 247] on img at bounding box center [461, 216] width 230 height 230
click at [557, 315] on icon "Open in fullscreen" at bounding box center [561, 317] width 12 height 12
click at [272, 411] on span "Generate" at bounding box center [261, 411] width 37 height 16
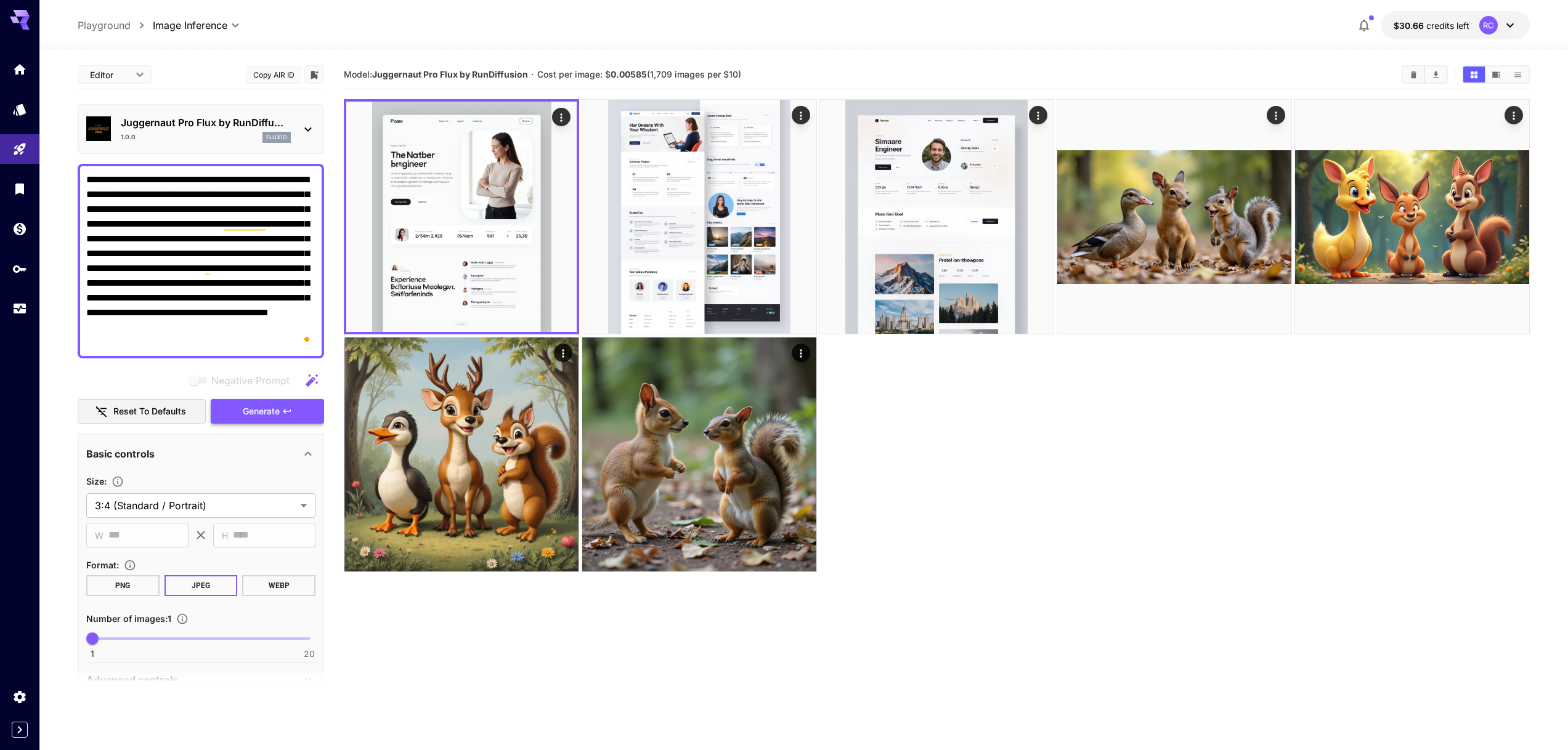
click at [273, 411] on span "Generate" at bounding box center [261, 411] width 37 height 16
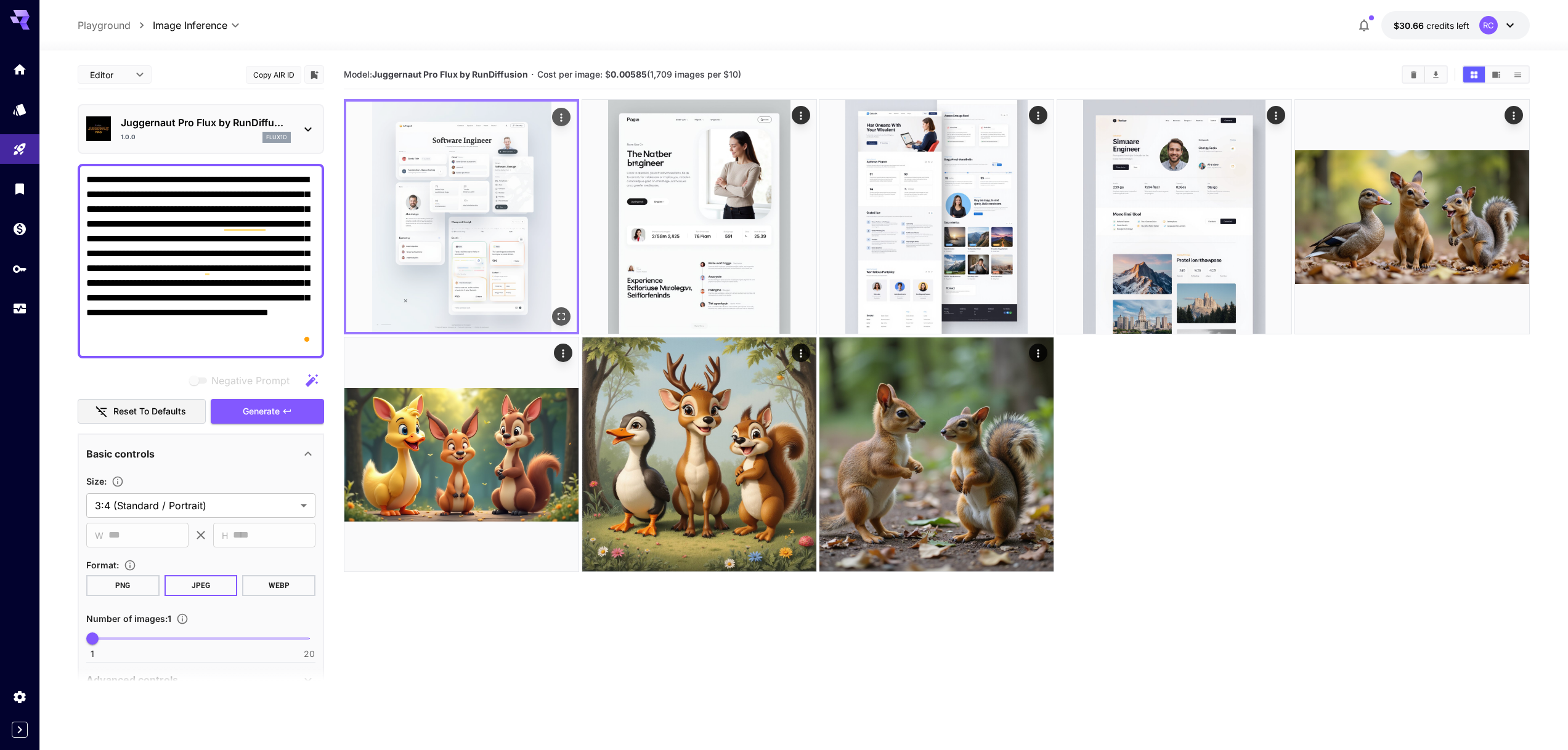
click at [544, 284] on img at bounding box center [461, 216] width 230 height 230
click at [564, 316] on icon "Open in fullscreen" at bounding box center [561, 317] width 12 height 12
click at [305, 408] on button "Generate" at bounding box center [267, 411] width 113 height 25
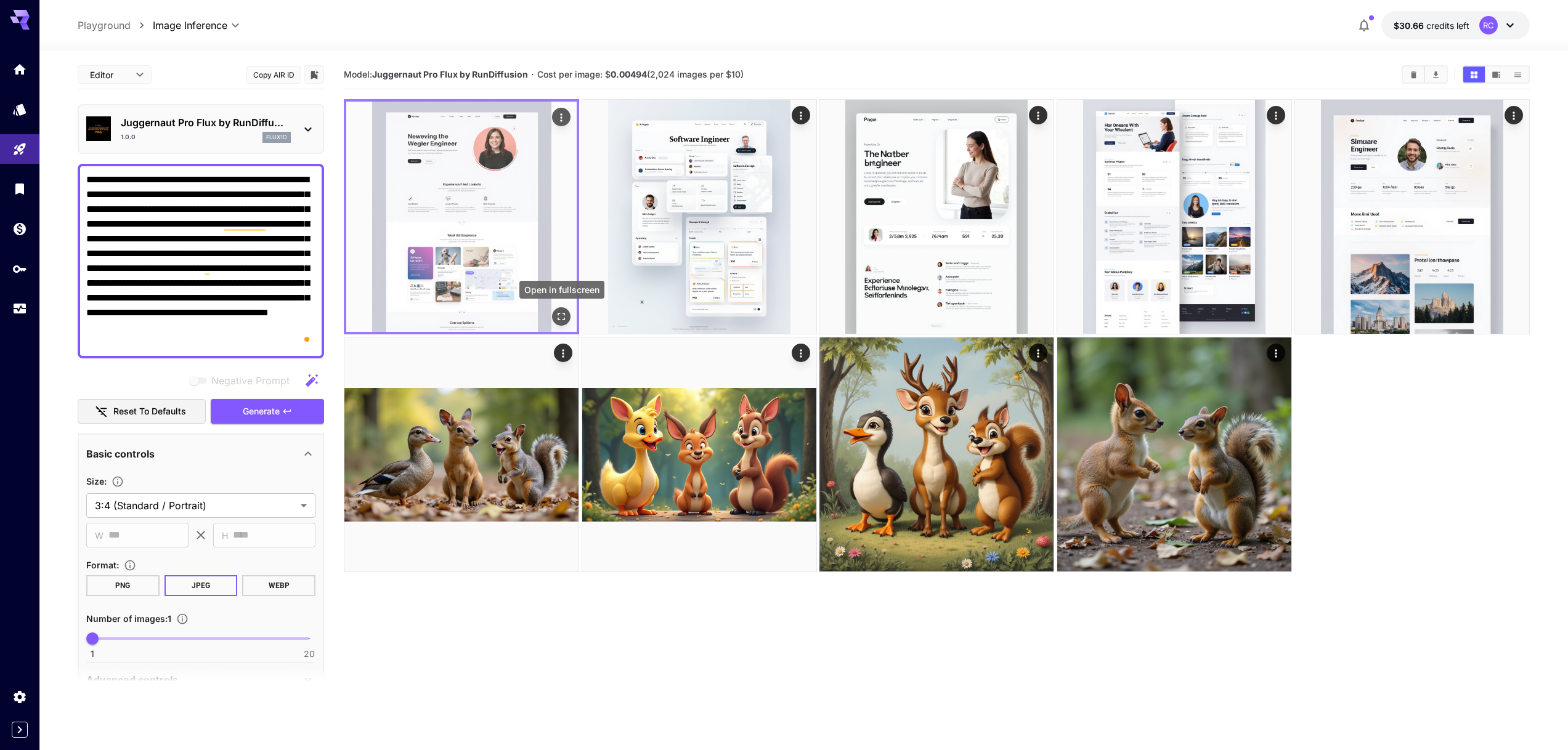
click at [560, 319] on icon "Open in fullscreen" at bounding box center [561, 317] width 7 height 7
click at [25, 304] on icon "Usage" at bounding box center [21, 305] width 12 height 6
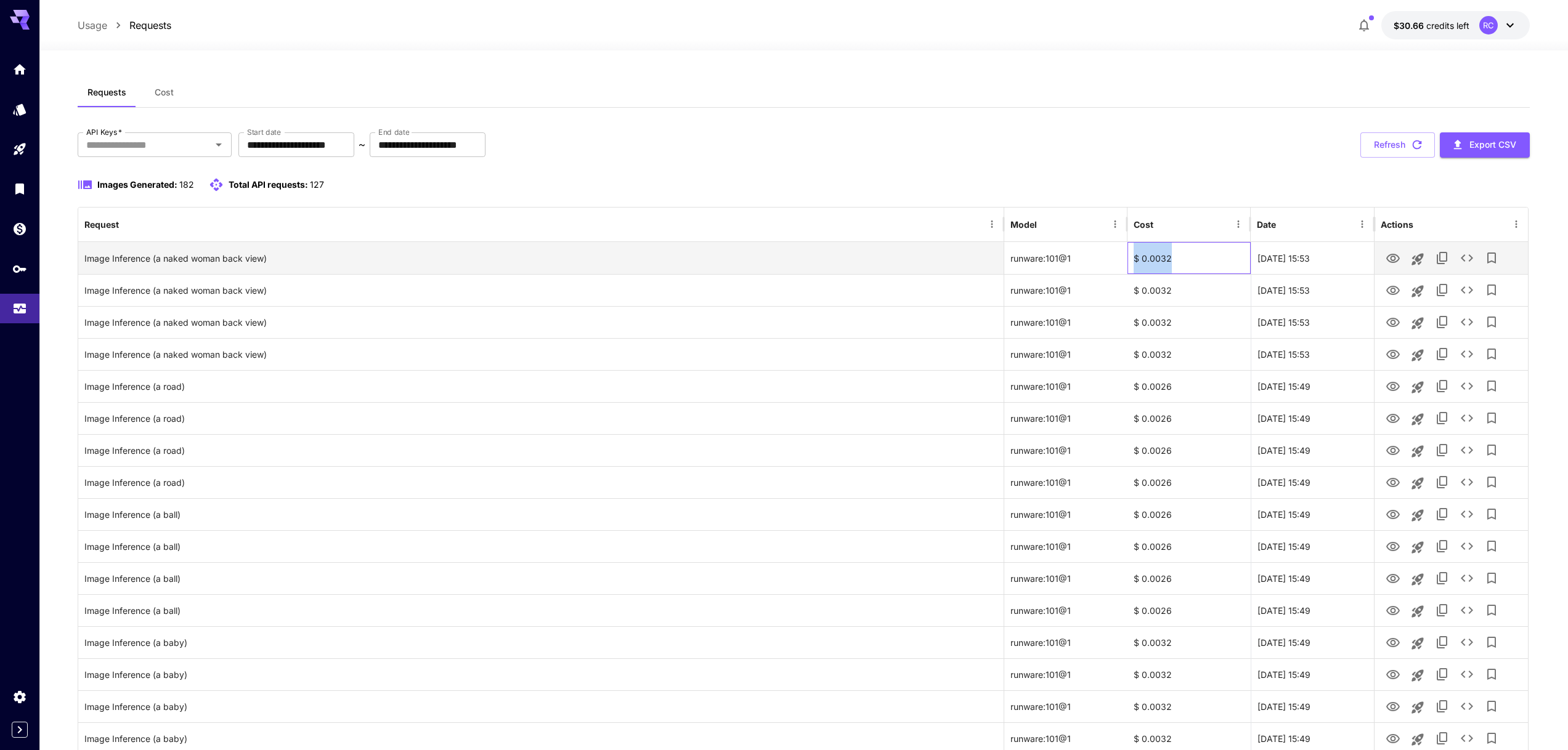
drag, startPoint x: 1174, startPoint y: 257, endPoint x: 1087, endPoint y: 261, distance: 87.1
click at [1087, 261] on div "Image Inference (a naked woman back view) runware:101@1 $ 0.0032 [DATE] 15:53" at bounding box center [803, 258] width 1449 height 32
copy div "$ 0.0032"
click at [1466, 256] on icon "See details" at bounding box center [1466, 258] width 15 height 15
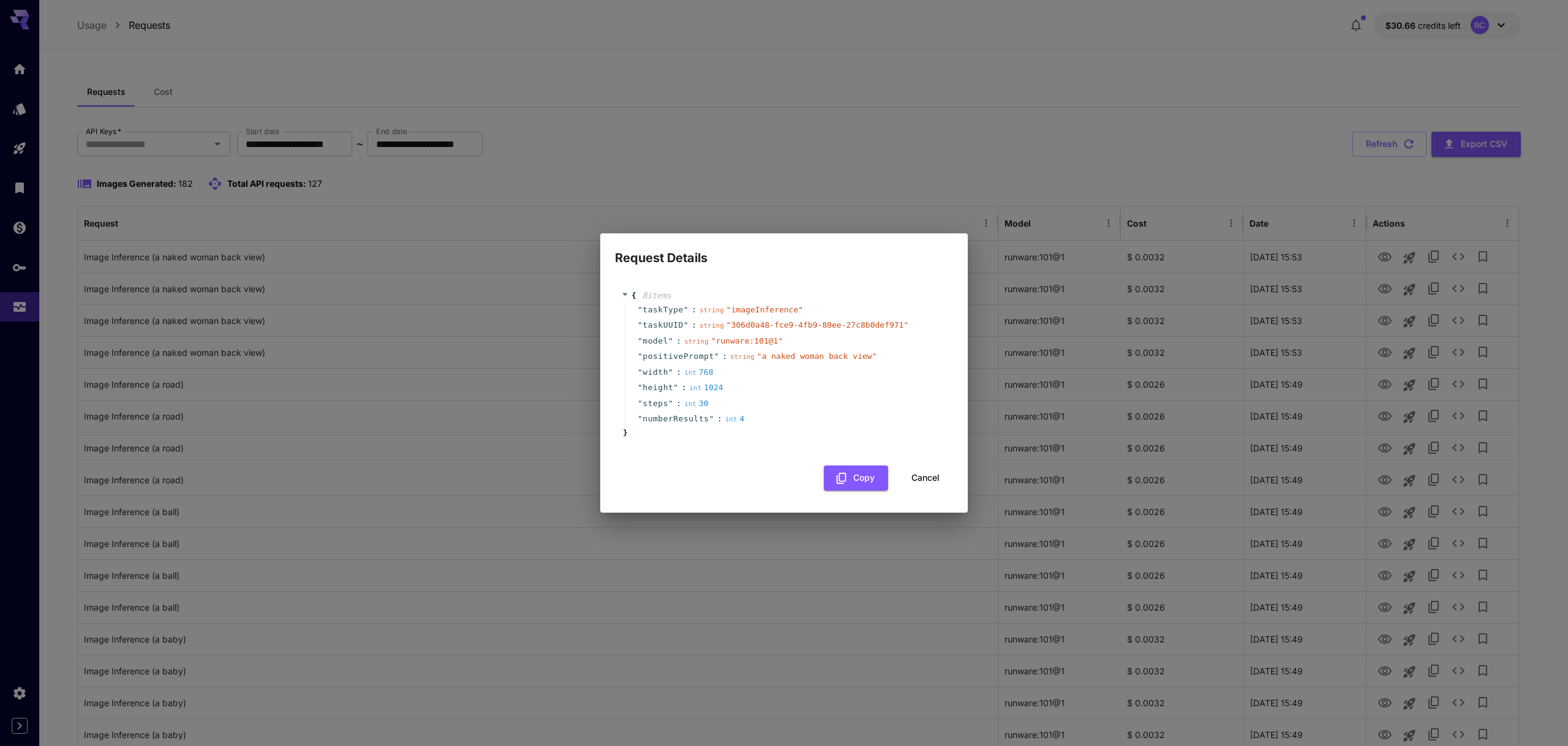
click at [745, 205] on div "Request Details { 8 item s " taskType " : string " imageInference " " taskUUID …" at bounding box center [784, 373] width 1568 height 746
click at [755, 213] on div "Request Details { 8 item s " taskType " : string " imageInference " " taskUUID …" at bounding box center [784, 373] width 1568 height 746
click at [933, 480] on button "Cancel" at bounding box center [925, 478] width 55 height 25
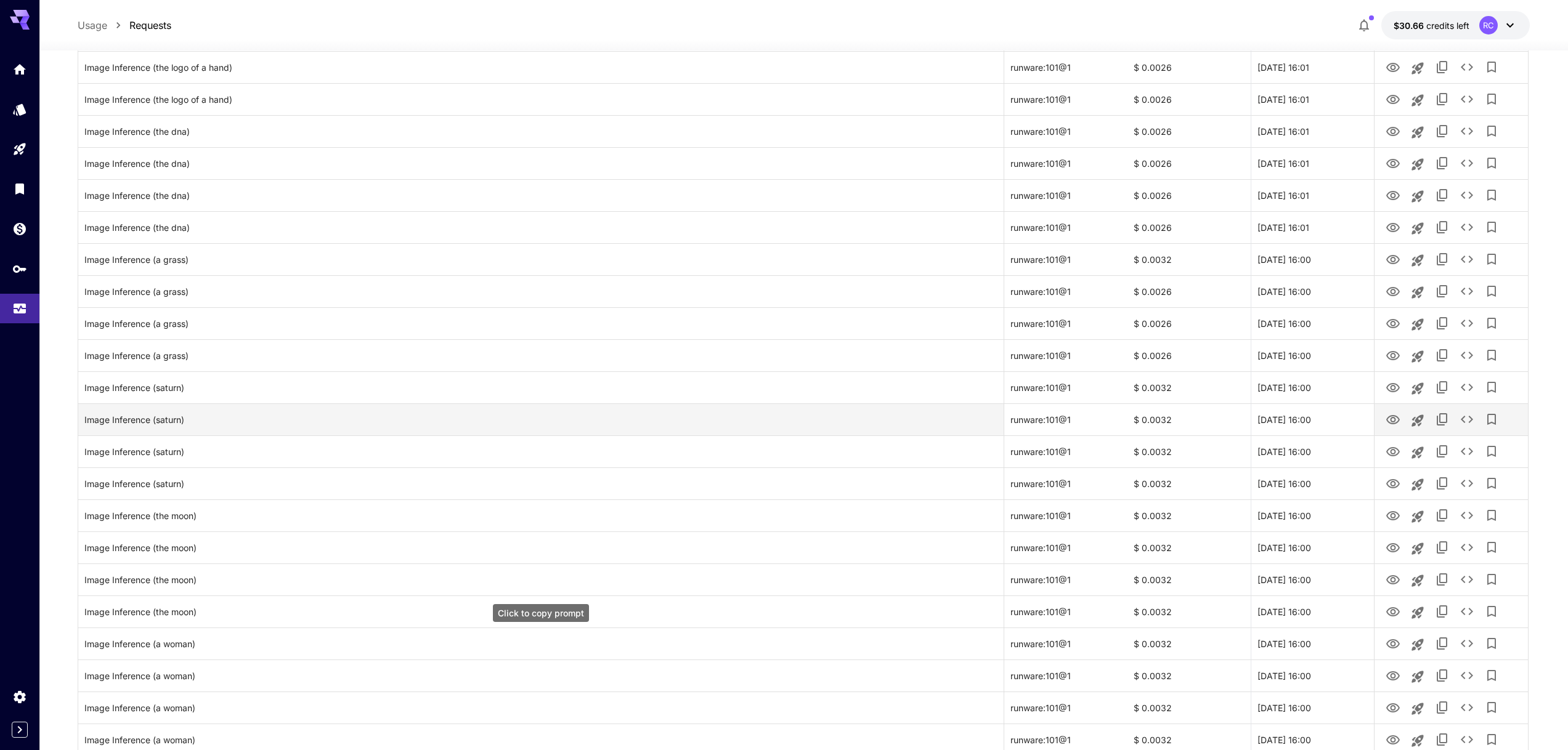
scroll to position [1163, 0]
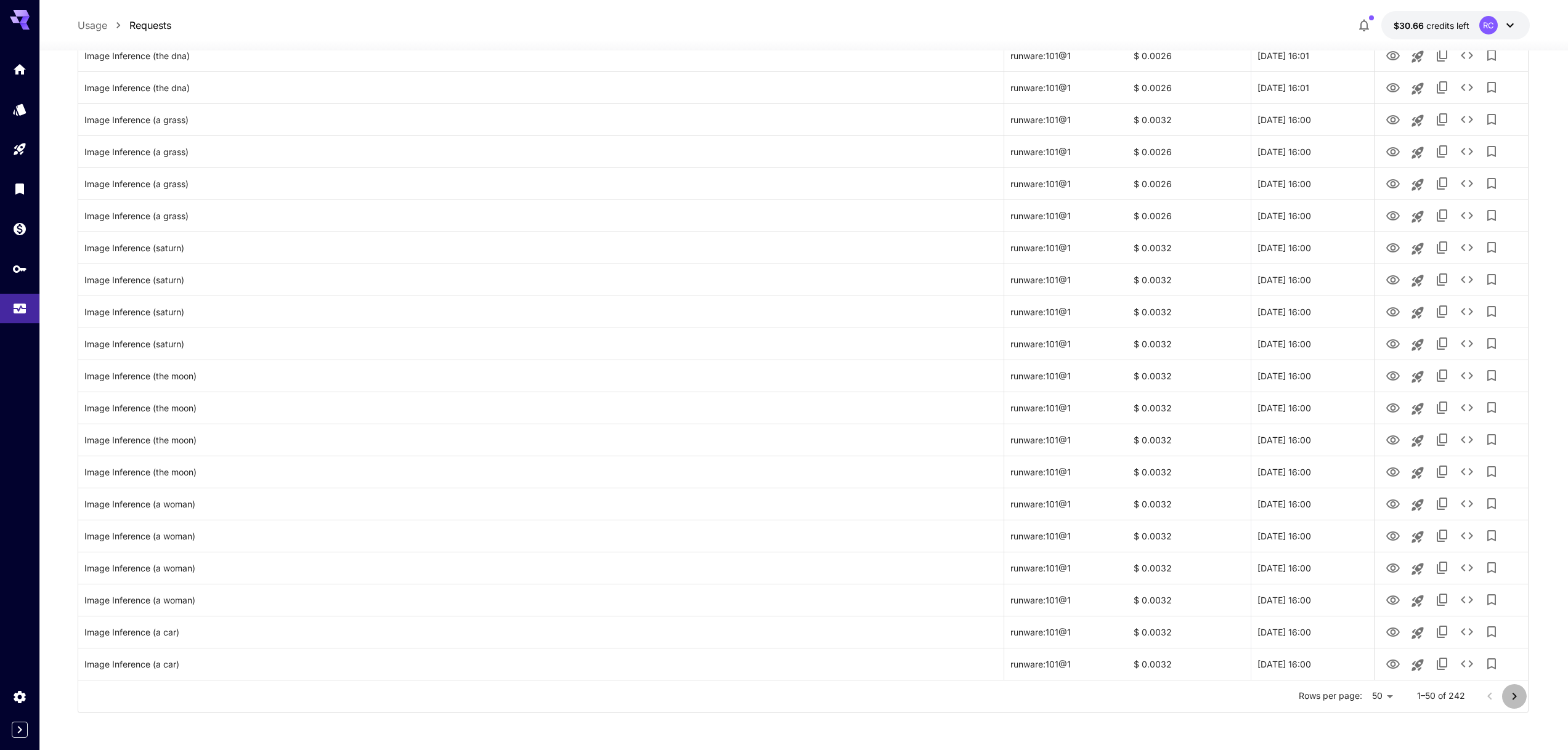
click at [1509, 695] on icon "Go to next page" at bounding box center [1514, 696] width 15 height 15
click at [1510, 693] on icon "Go to next page" at bounding box center [1514, 696] width 15 height 15
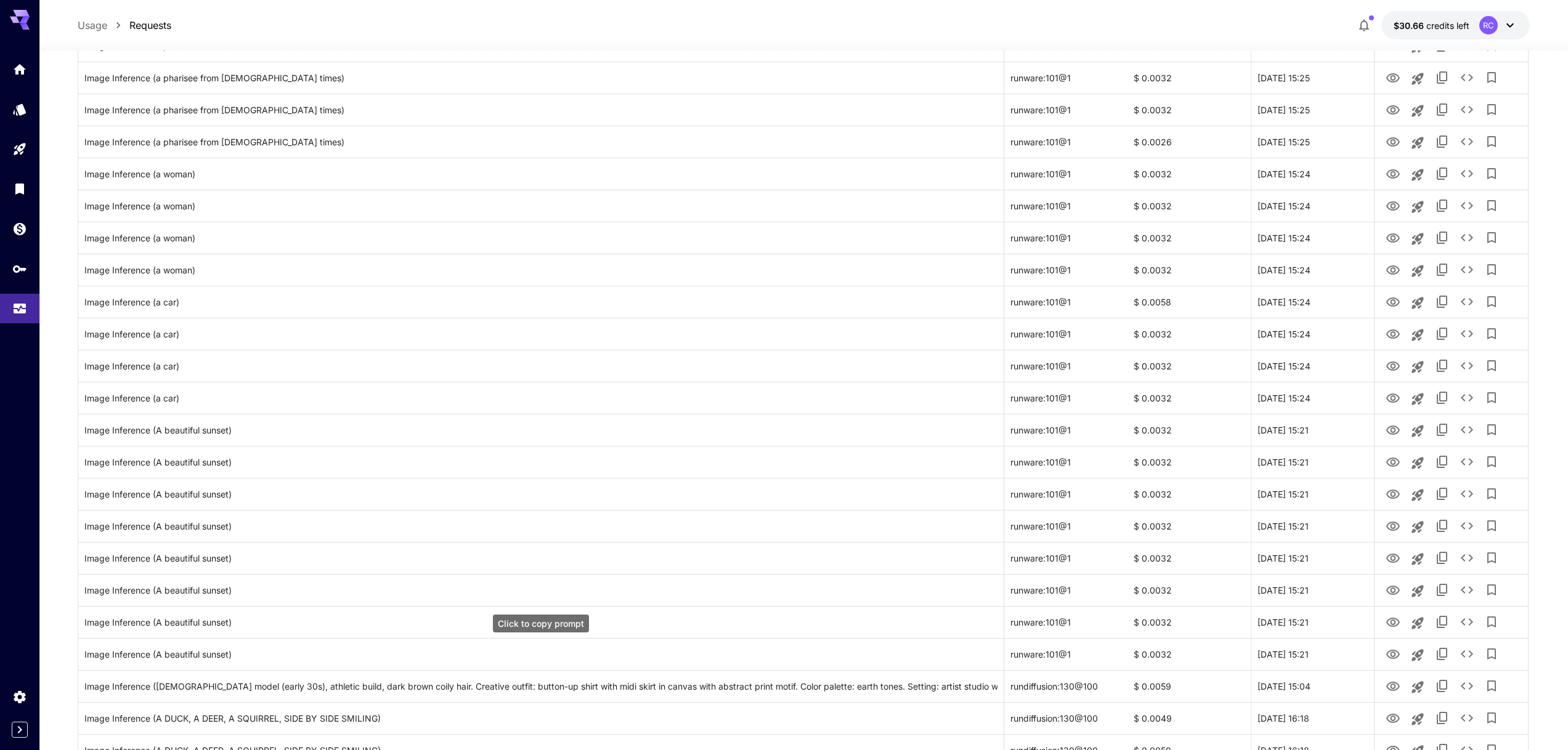
scroll to position [561, 0]
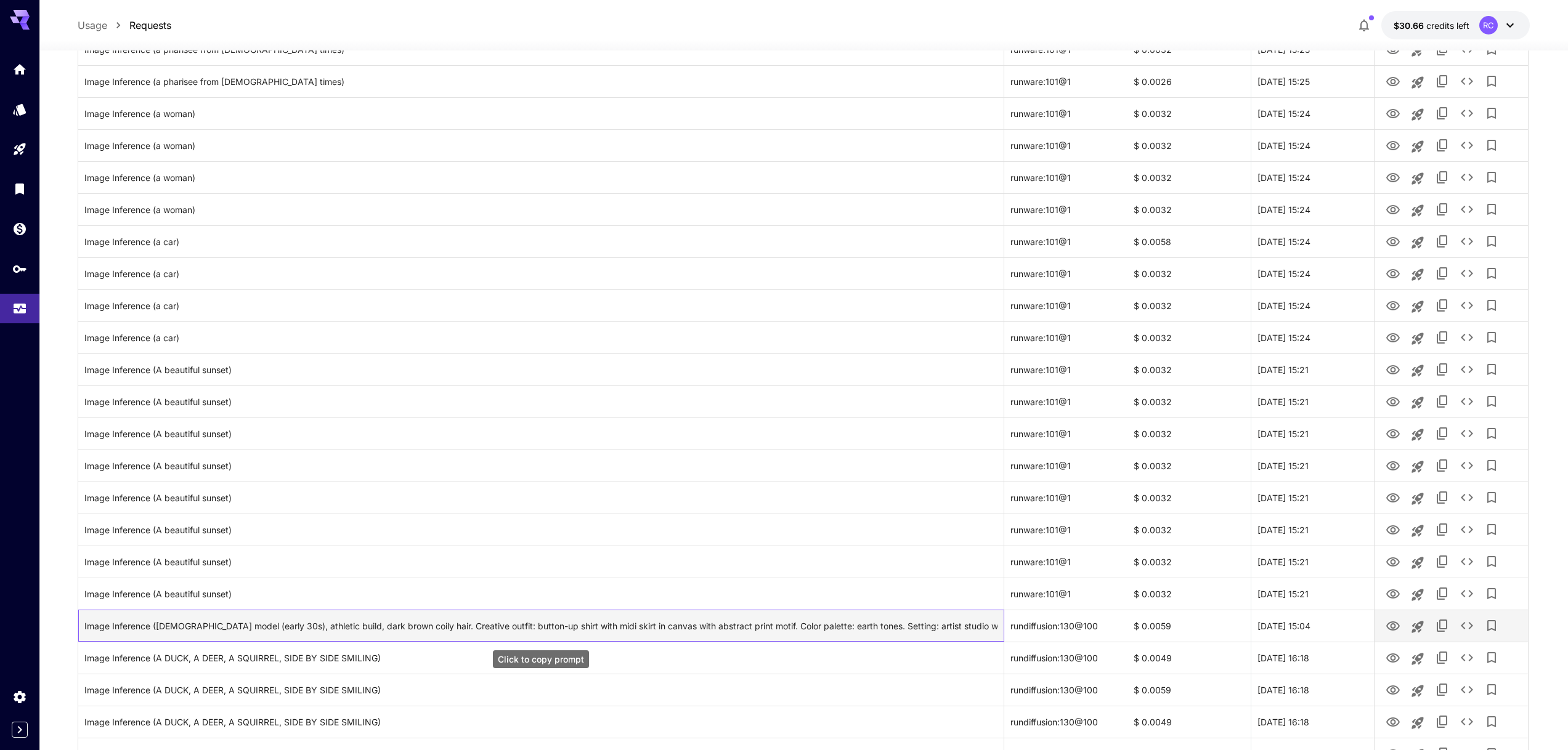
click at [466, 632] on div "Image Inference ([DEMOGRAPHIC_DATA] model (early 30s), athletic build, dark bro…" at bounding box center [540, 626] width 913 height 31
click at [1465, 628] on icon "See details" at bounding box center [1466, 625] width 15 height 15
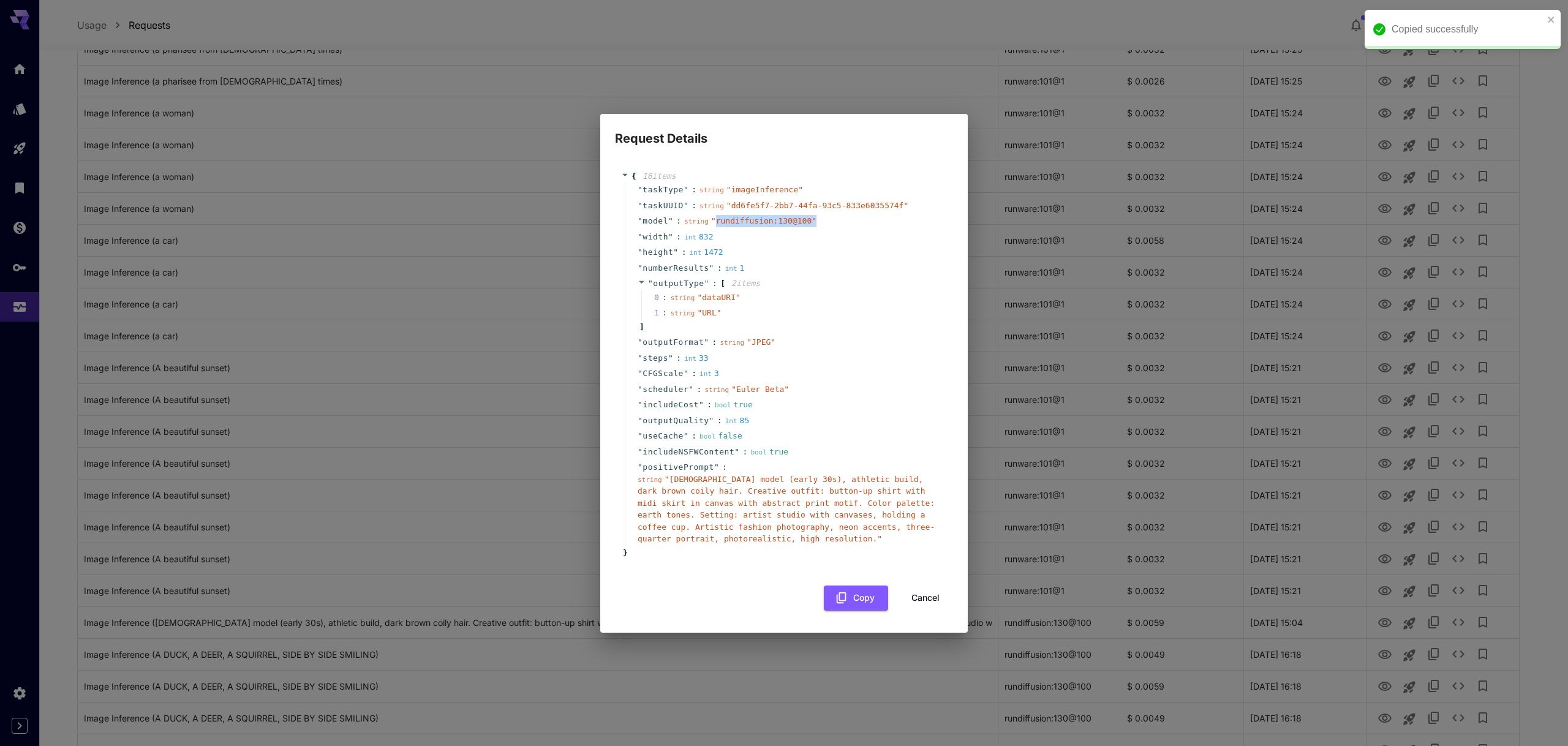
drag, startPoint x: 821, startPoint y: 222, endPoint x: 715, endPoint y: 221, distance: 106.0
click at [715, 221] on div "" model " : string " rundiffusion:130@100 "" at bounding box center [786, 221] width 322 height 16
copy span "rundiffusion:130@100 ""
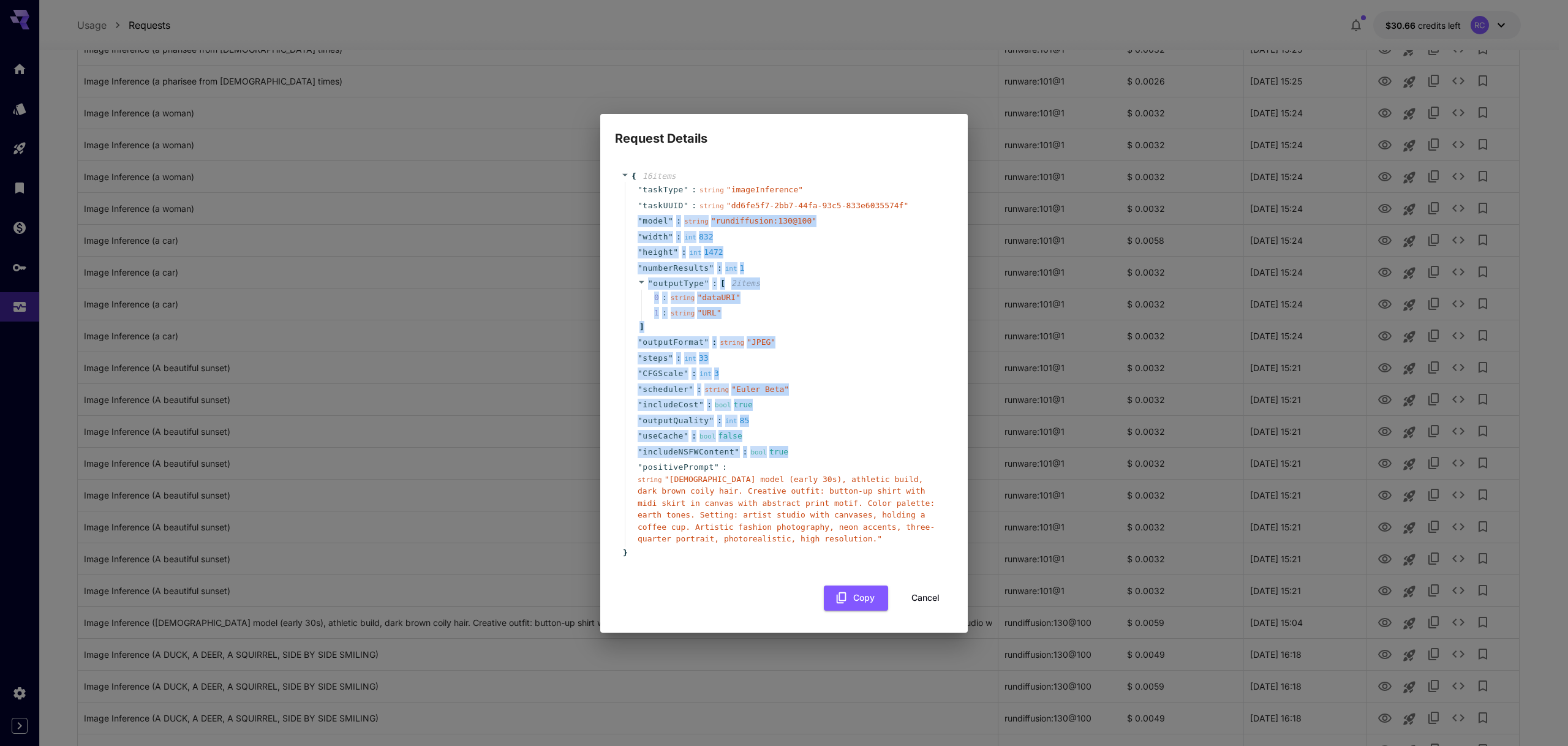
drag, startPoint x: 820, startPoint y: 454, endPoint x: 624, endPoint y: 220, distance: 305.2
click at [625, 220] on div "" taskType " : string " imageInference " " taskUUID " : string " dd6fe5f7-2bb7-…" at bounding box center [786, 364] width 322 height 365
copy div "" model " : string " rundiffusion:130@100 " " width " : int 832 " height " : in…"
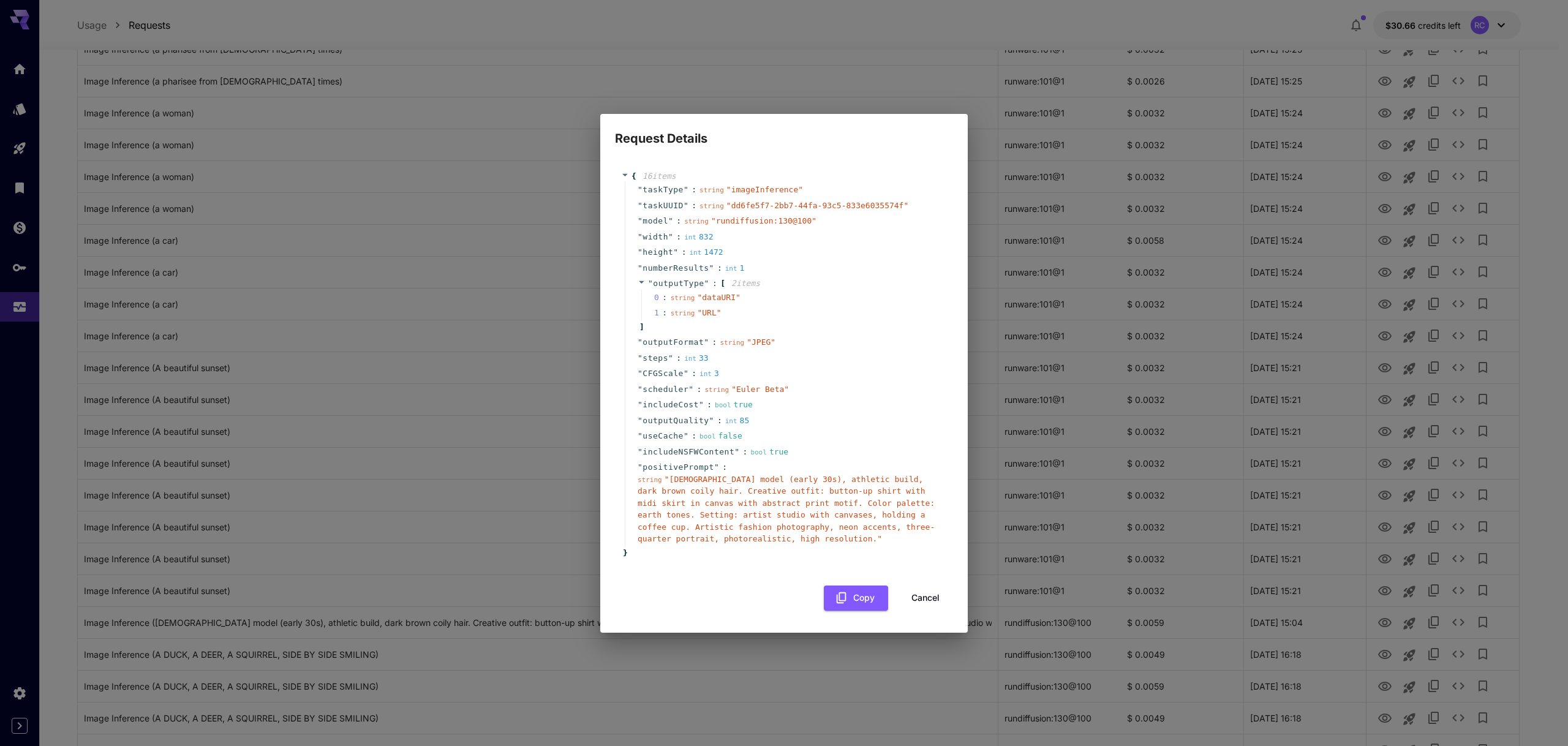
click at [511, 149] on div "Request Details { 16 item s " taskType " : string " imageInference " " taskUUID…" at bounding box center [784, 373] width 1568 height 746
drag, startPoint x: 927, startPoint y: 593, endPoint x: 1096, endPoint y: 643, distance: 176.2
click at [927, 593] on button "Cancel" at bounding box center [925, 598] width 55 height 25
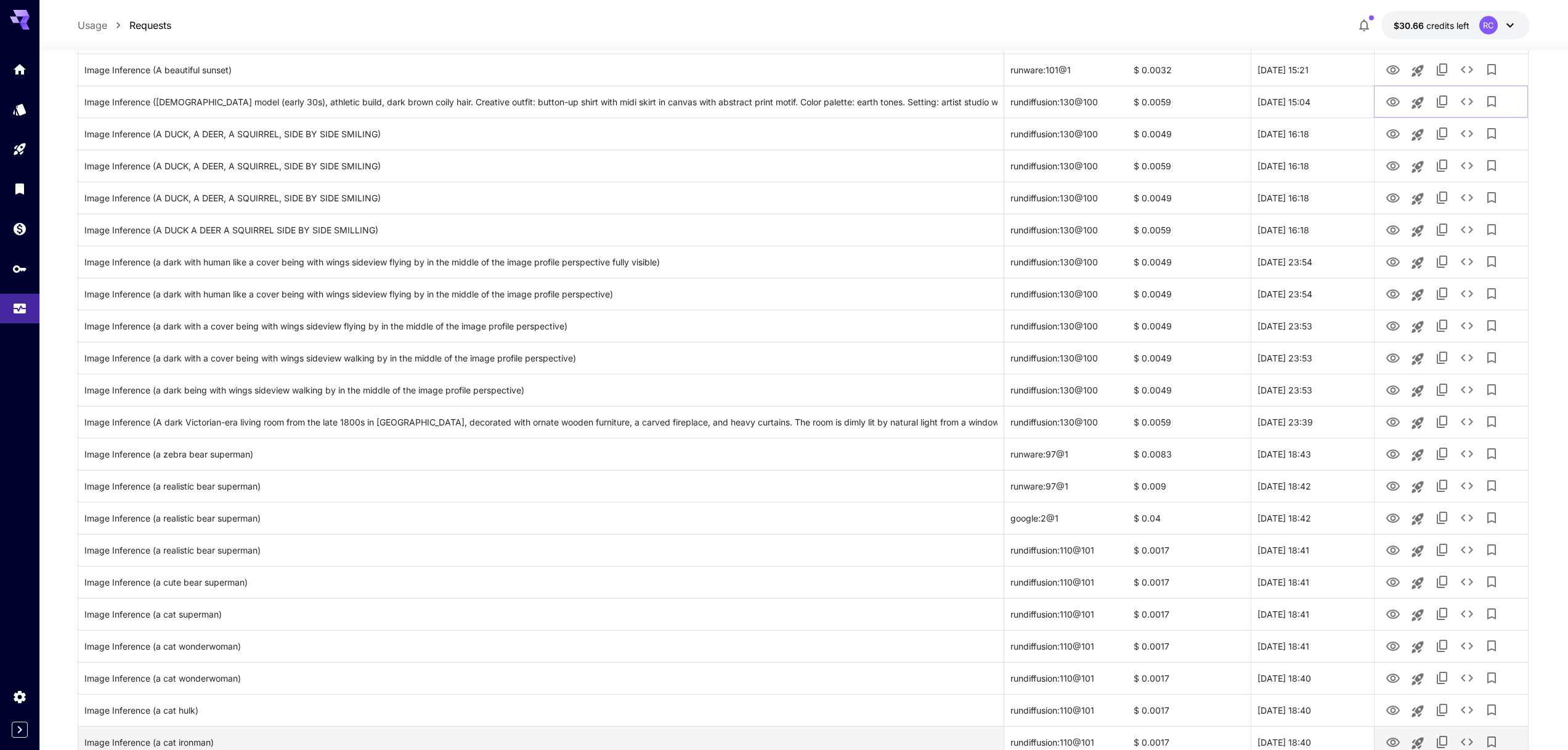
scroll to position [1163, 0]
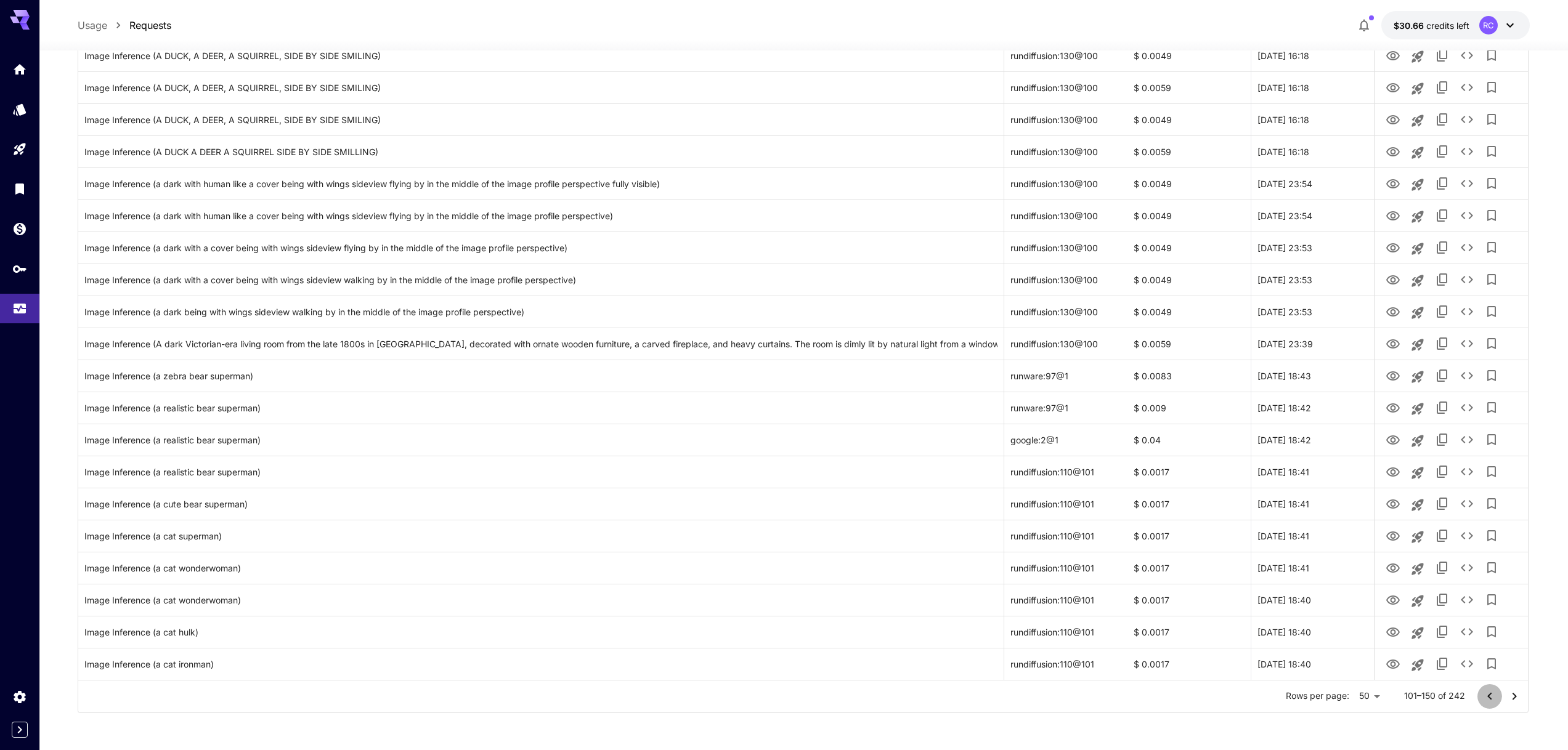
click at [1488, 696] on icon "Go to previous page" at bounding box center [1489, 695] width 5 height 7
click at [1489, 696] on icon "Go to previous page" at bounding box center [1489, 695] width 5 height 7
click at [1489, 696] on div at bounding box center [1502, 696] width 49 height 25
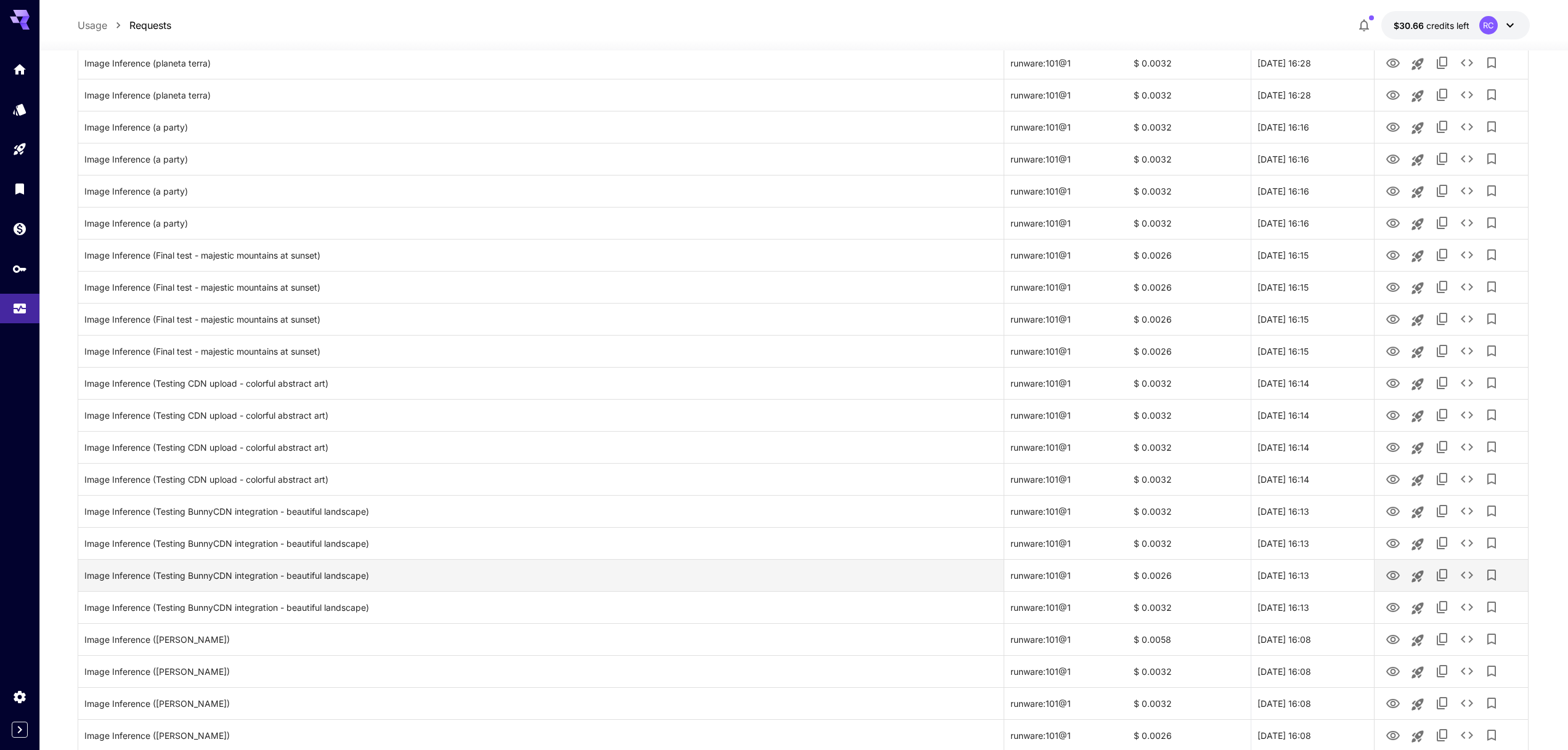
scroll to position [0, 0]
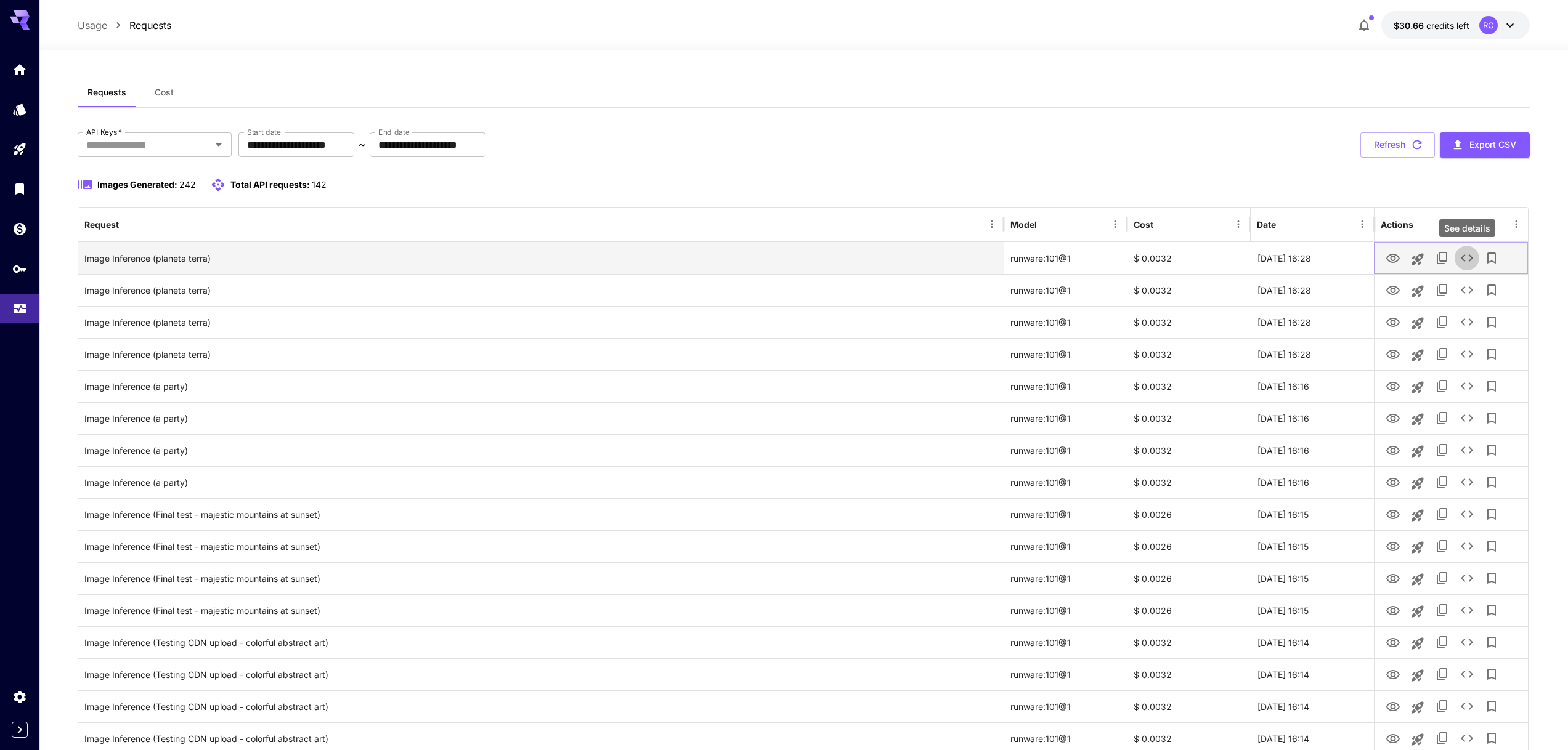
click at [1471, 261] on icon "See details" at bounding box center [1466, 258] width 15 height 15
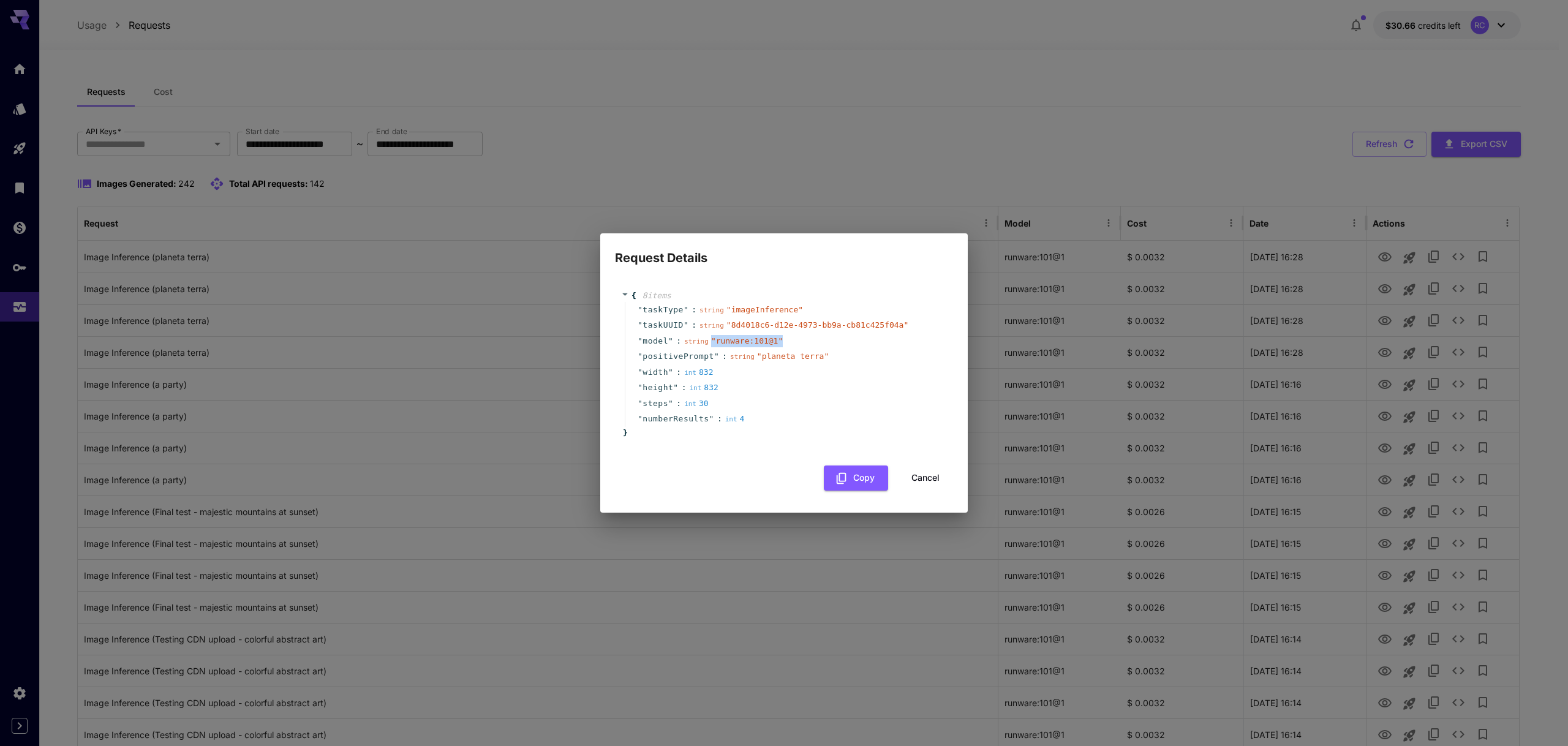
drag, startPoint x: 799, startPoint y: 340, endPoint x: 711, endPoint y: 344, distance: 88.1
click at [711, 344] on div "" model " : string " runware:101@1 "" at bounding box center [786, 341] width 322 height 16
click at [563, 103] on div "Request Details { 8 item s " taskType " : string " imageInference " " taskUUID …" at bounding box center [784, 373] width 1568 height 746
click at [332, 9] on div "Request Details { 8 item s " taskType " : string " imageInference " " taskUUID …" at bounding box center [784, 373] width 1568 height 746
click at [922, 483] on button "Cancel" at bounding box center [925, 478] width 55 height 25
